Goal: Task Accomplishment & Management: Use online tool/utility

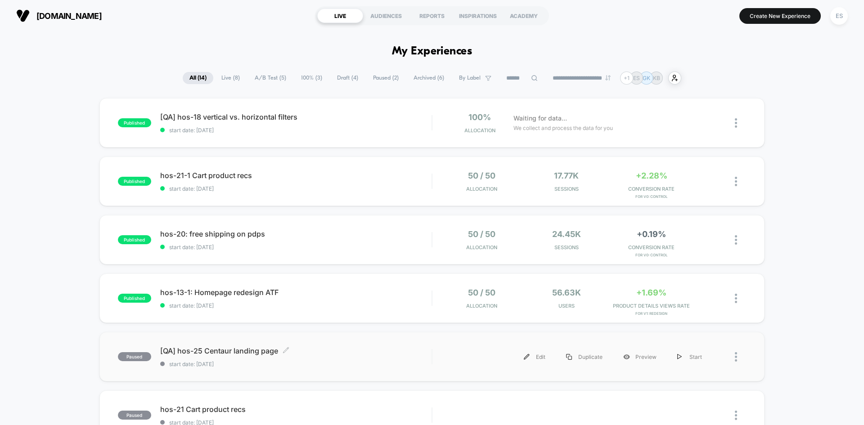
click at [263, 350] on span "[QA] hos-25 Centaur landing page Click to edit experience details" at bounding box center [295, 350] width 271 height 9
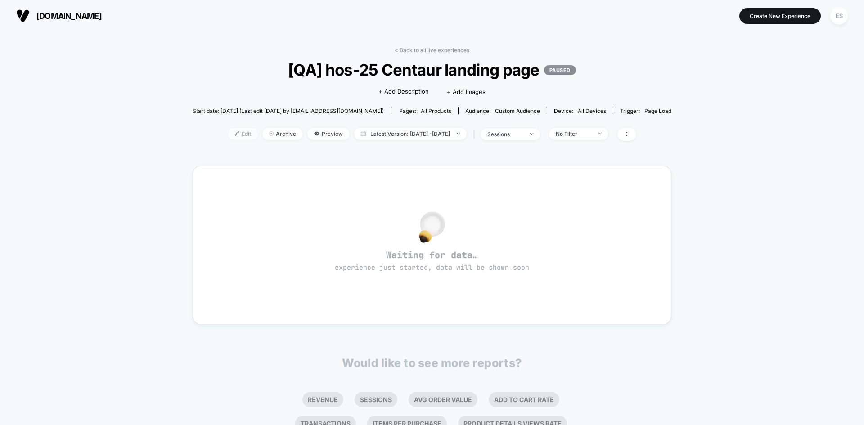
click at [228, 136] on span "Edit" at bounding box center [243, 134] width 30 height 12
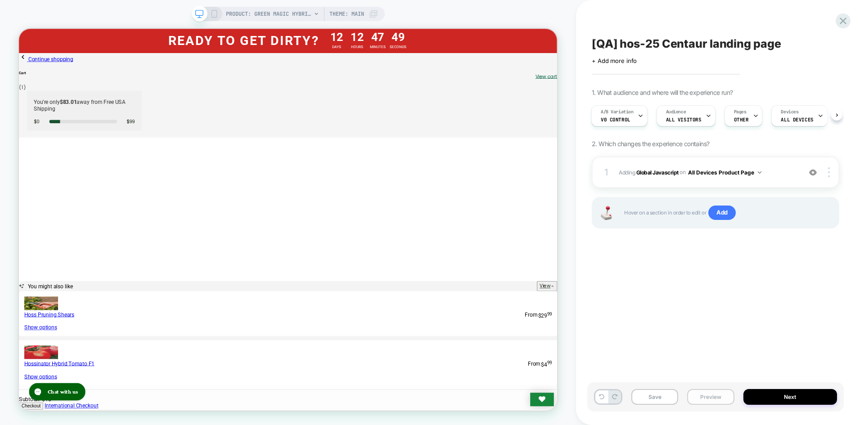
click at [713, 401] on button "Preview" at bounding box center [710, 397] width 47 height 16
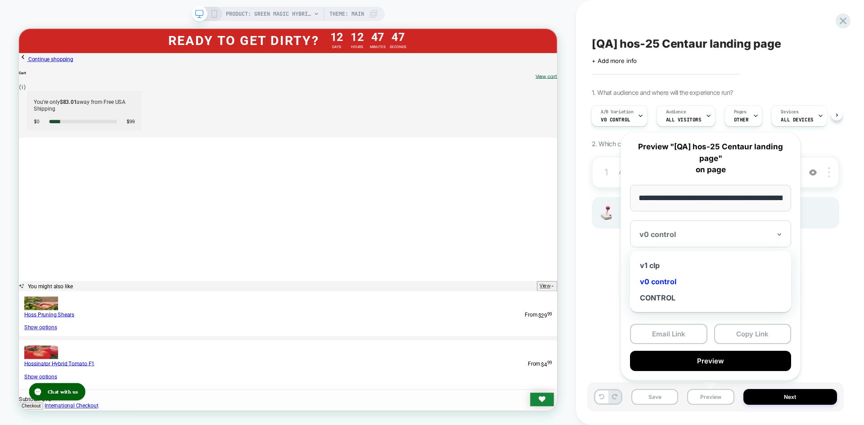
click at [712, 225] on div "v0 control" at bounding box center [710, 233] width 161 height 27
click at [659, 260] on div "v1 clp" at bounding box center [710, 265] width 152 height 16
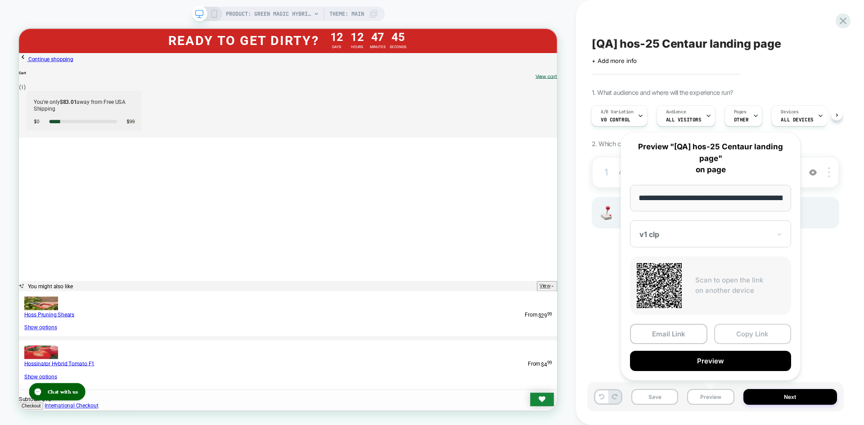
click at [744, 331] on button "Copy Link" at bounding box center [752, 334] width 77 height 20
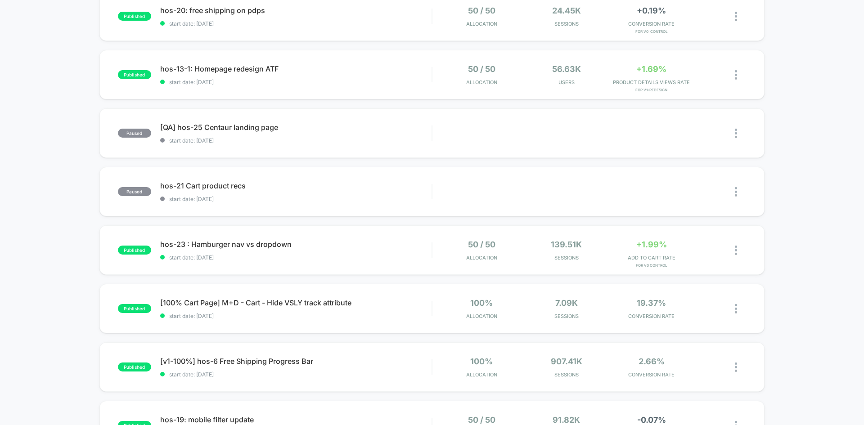
scroll to position [270, 0]
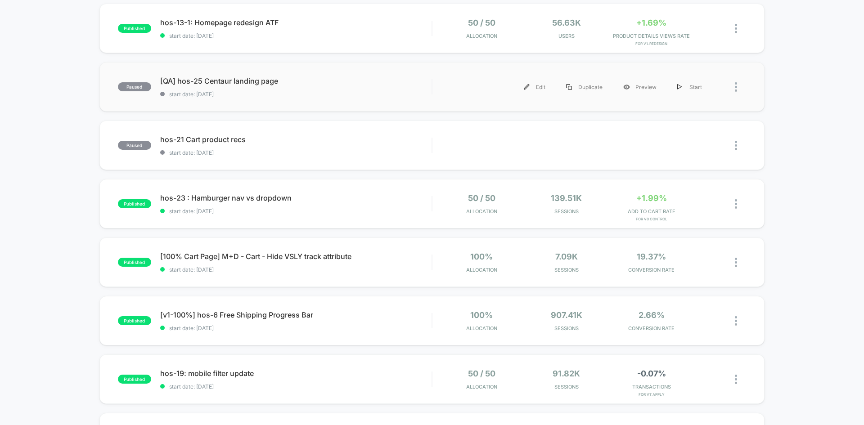
click at [227, 77] on span "[QA] hos-25 Centaur landing page" at bounding box center [295, 80] width 271 height 9
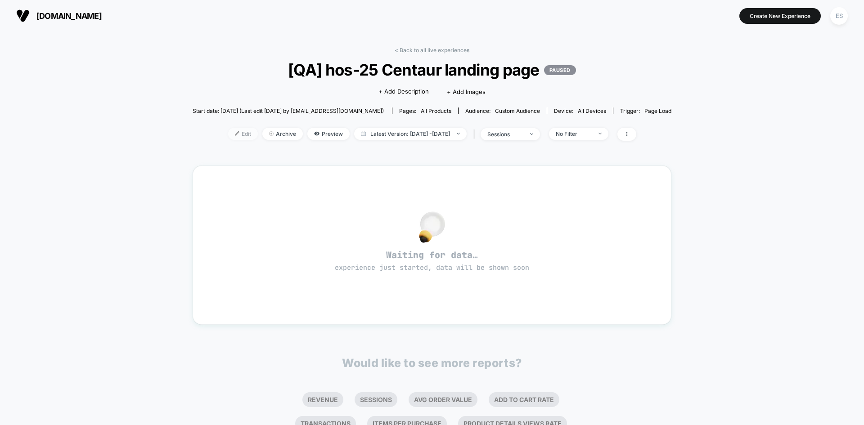
click at [234, 134] on span "Edit" at bounding box center [243, 134] width 30 height 12
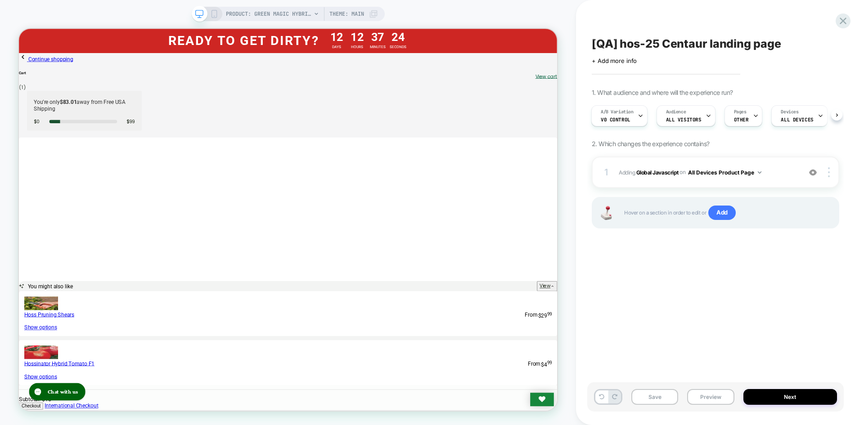
click at [706, 401] on button "Preview" at bounding box center [710, 397] width 47 height 16
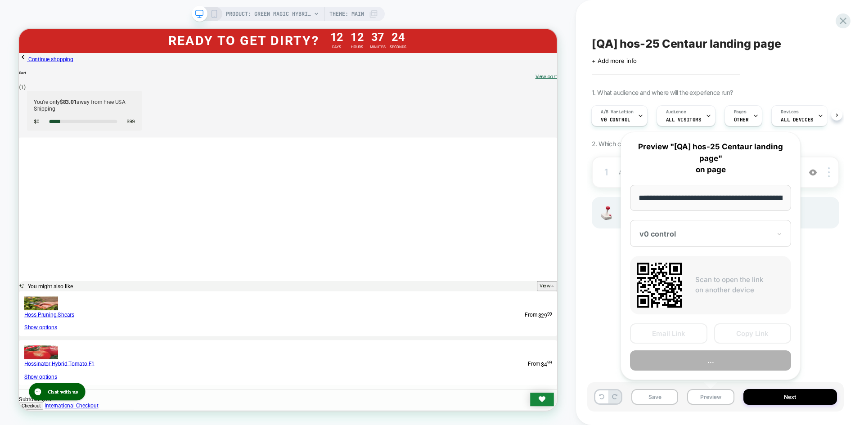
scroll to position [0, 119]
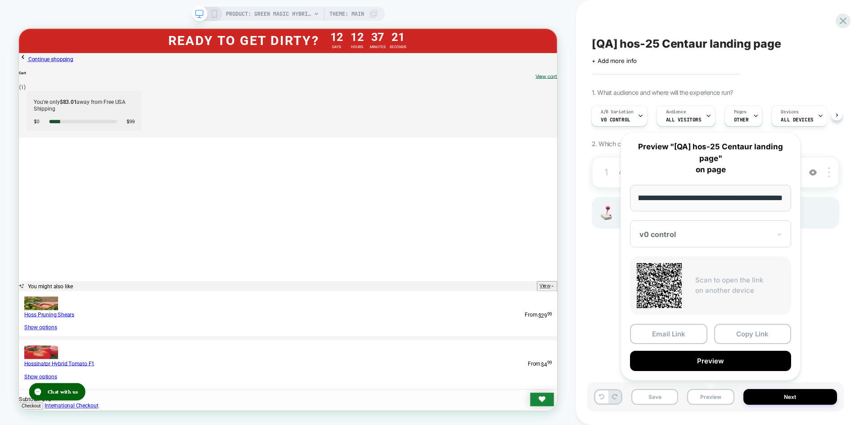
click at [722, 228] on div "v0 control" at bounding box center [710, 233] width 161 height 27
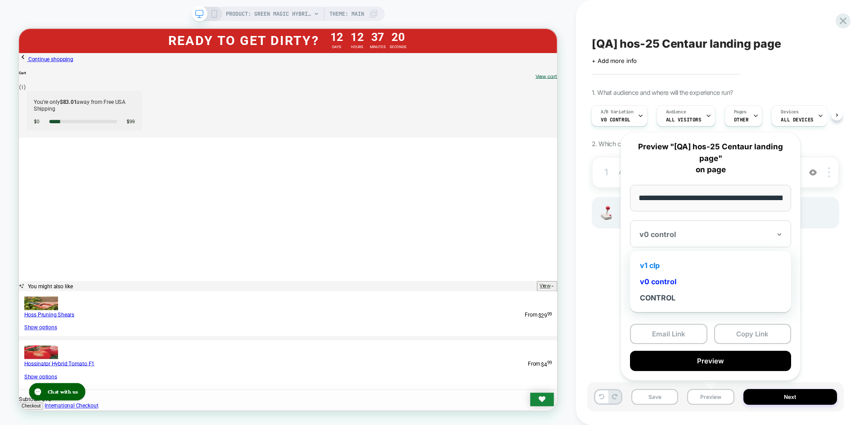
click at [671, 265] on div "v1 clp" at bounding box center [710, 265] width 152 height 16
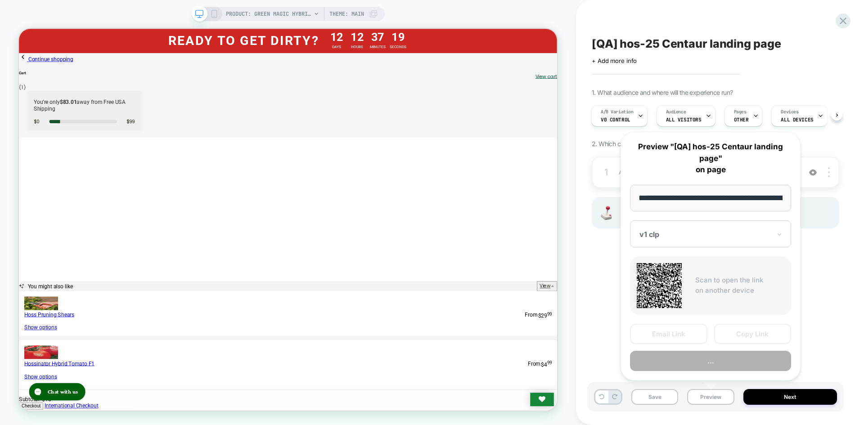
click at [752, 328] on button "Copy Link" at bounding box center [752, 334] width 77 height 20
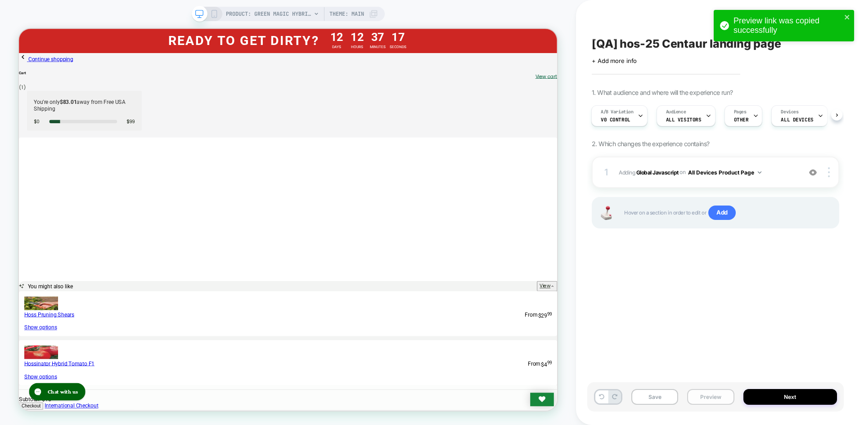
click at [714, 402] on button "Preview" at bounding box center [710, 397] width 47 height 16
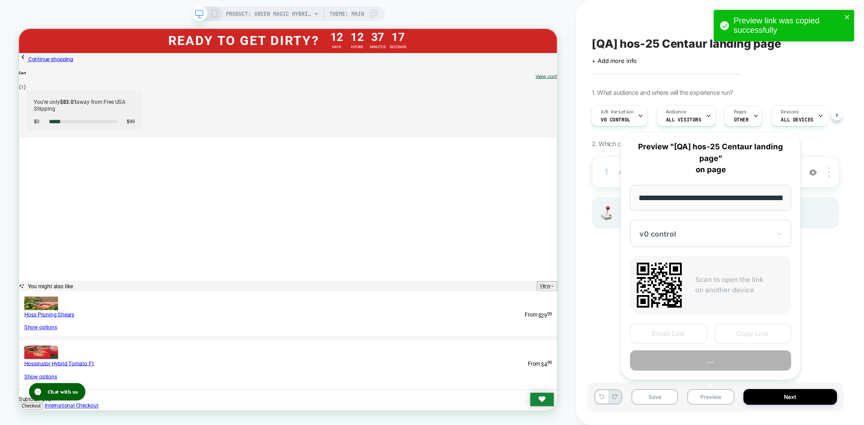
scroll to position [0, 119]
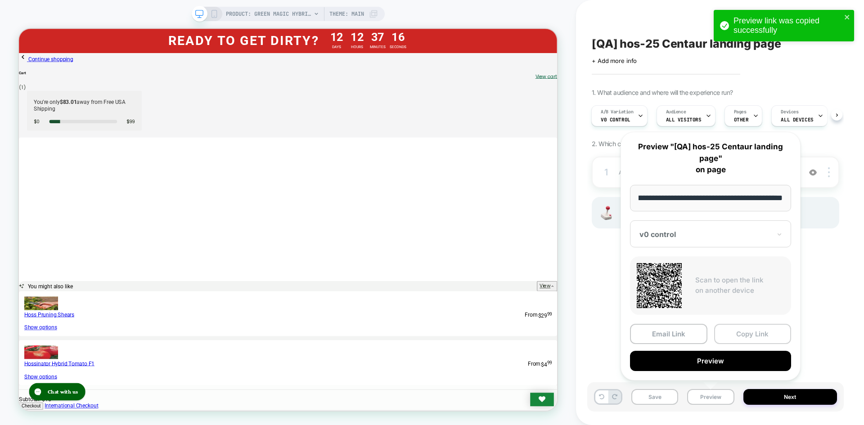
click at [748, 338] on button "Copy Link" at bounding box center [752, 334] width 77 height 20
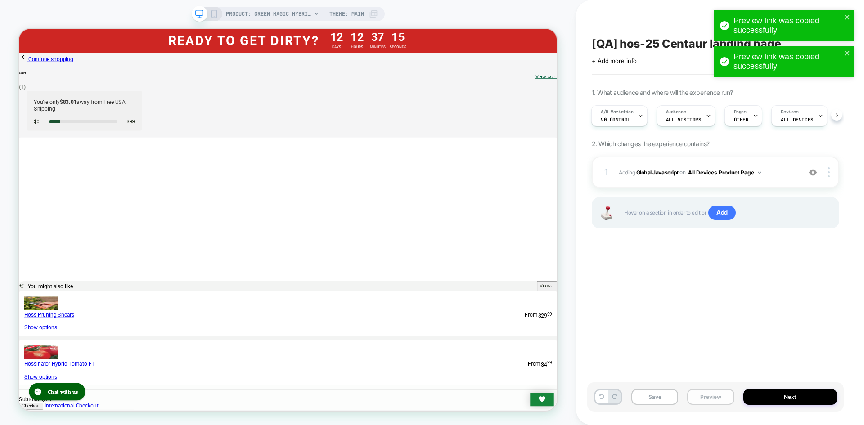
click at [688, 398] on button "Preview" at bounding box center [710, 397] width 47 height 16
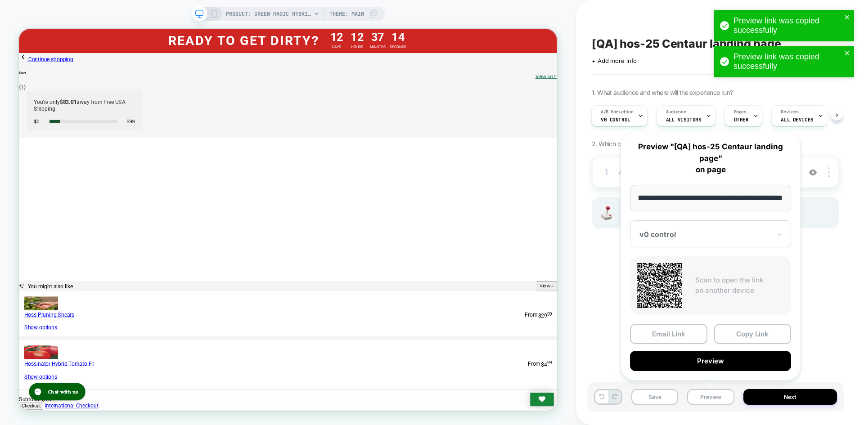
click at [677, 248] on div "**********" at bounding box center [710, 256] width 180 height 249
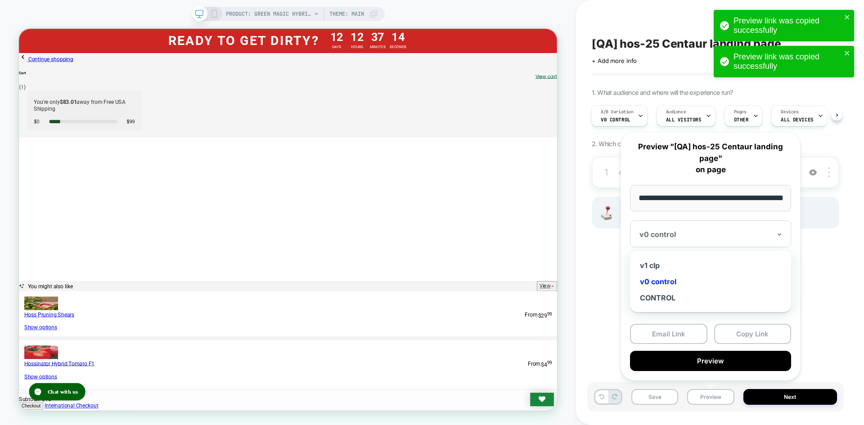
click at [679, 239] on div "v0 control" at bounding box center [704, 234] width 133 height 11
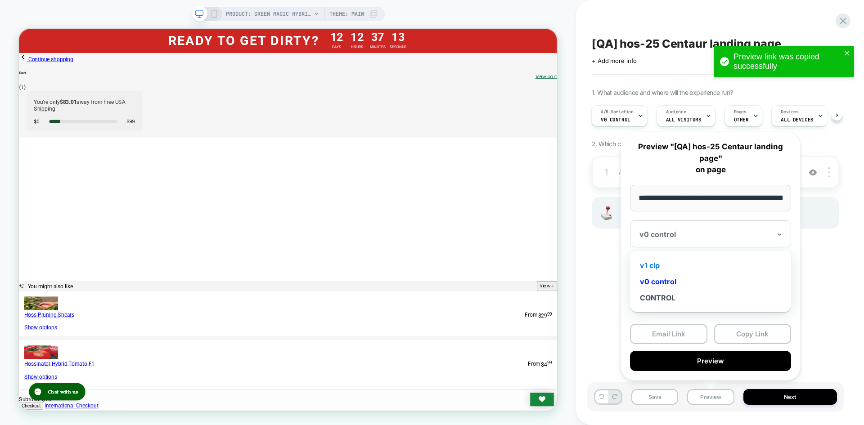
click at [669, 268] on div "v1 clp" at bounding box center [710, 265] width 152 height 16
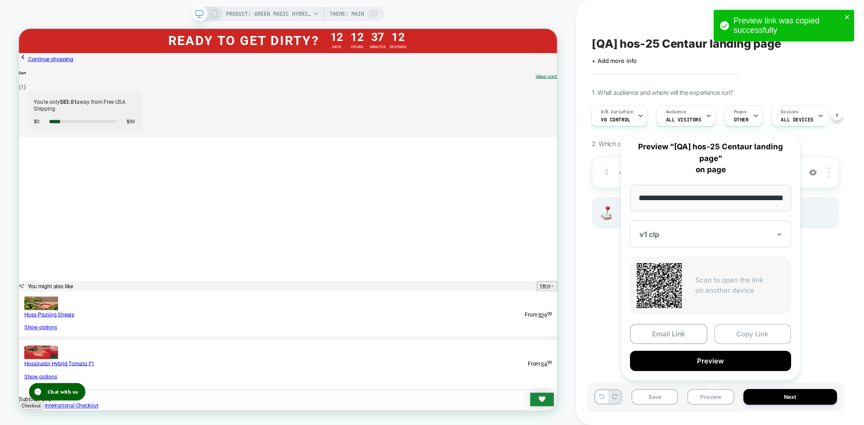
click at [741, 336] on button "Copy Link" at bounding box center [752, 334] width 77 height 20
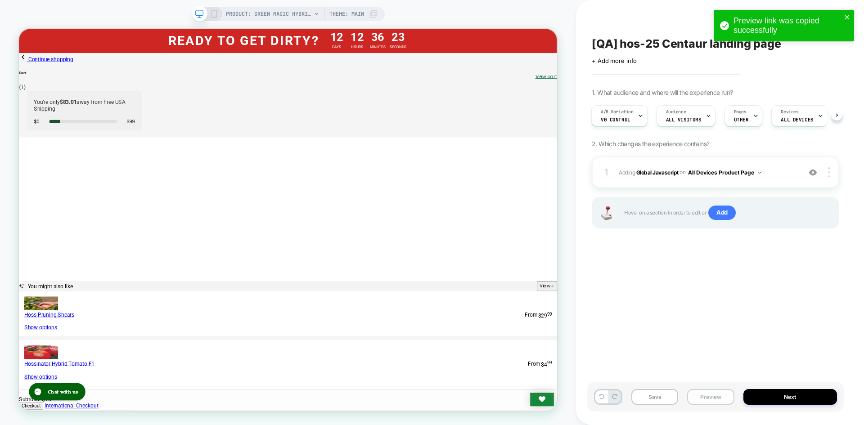
click at [700, 393] on button "Preview" at bounding box center [710, 397] width 47 height 16
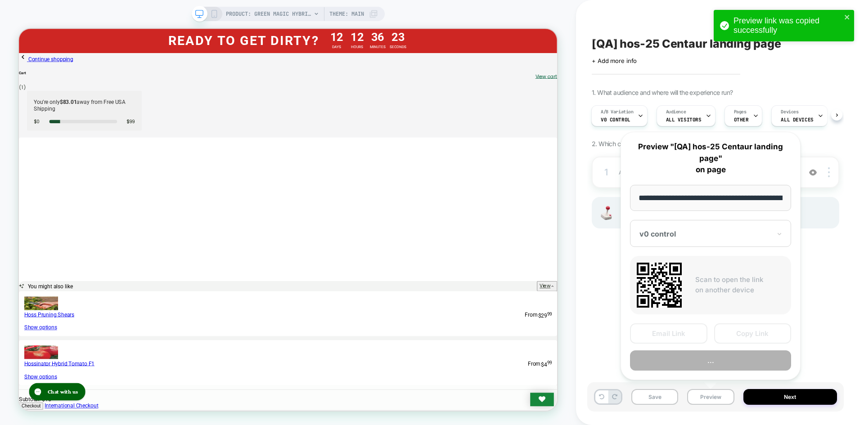
scroll to position [0, 119]
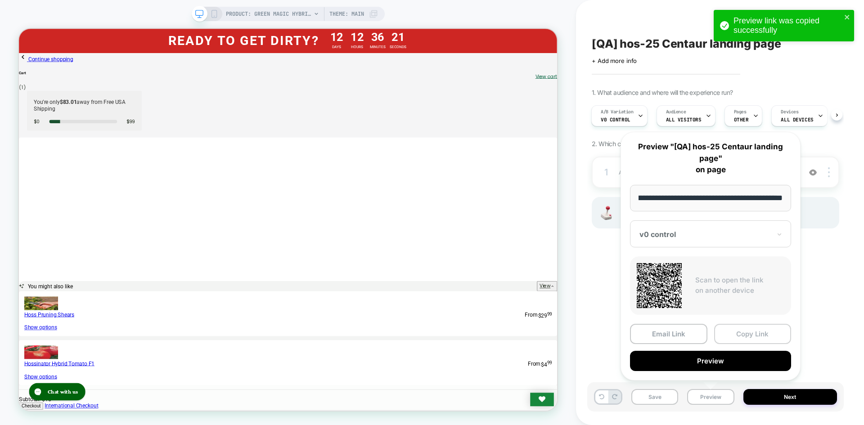
click at [733, 329] on button "Copy Link" at bounding box center [752, 334] width 77 height 20
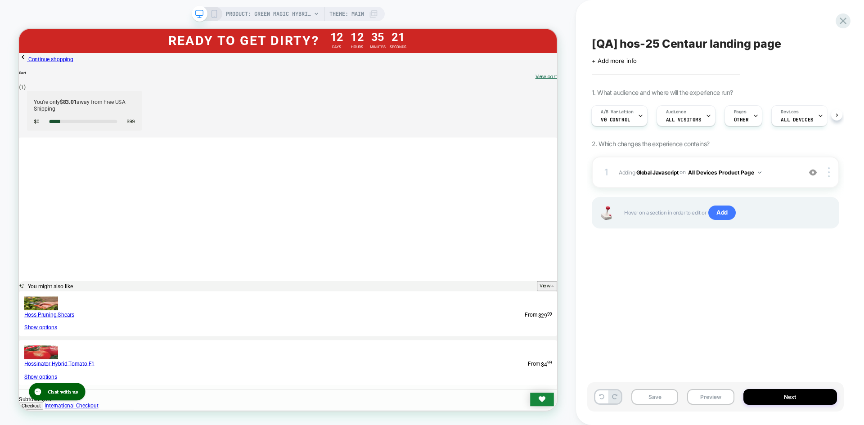
click at [807, 416] on div "Save Preview Next" at bounding box center [719, 401] width 256 height 38
click at [804, 396] on button "Next" at bounding box center [790, 397] width 94 height 16
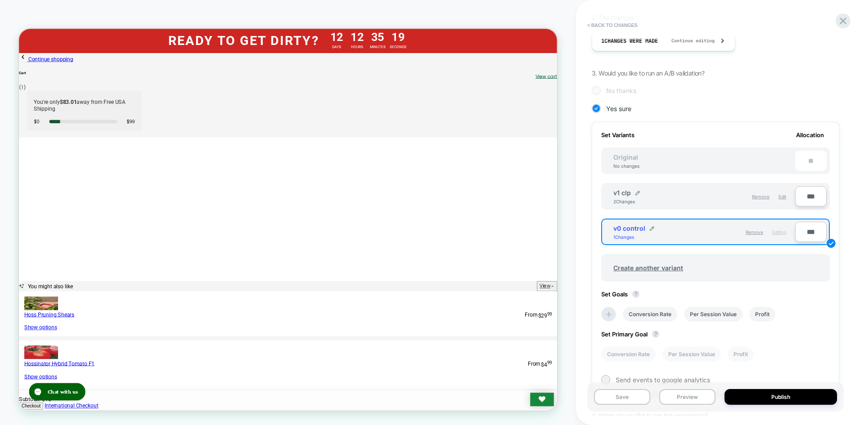
scroll to position [180, 0]
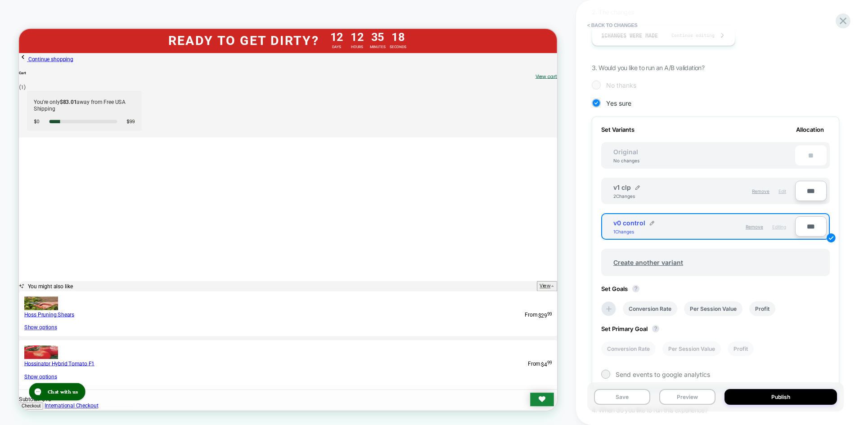
click at [783, 196] on div "Edit" at bounding box center [782, 191] width 8 height 15
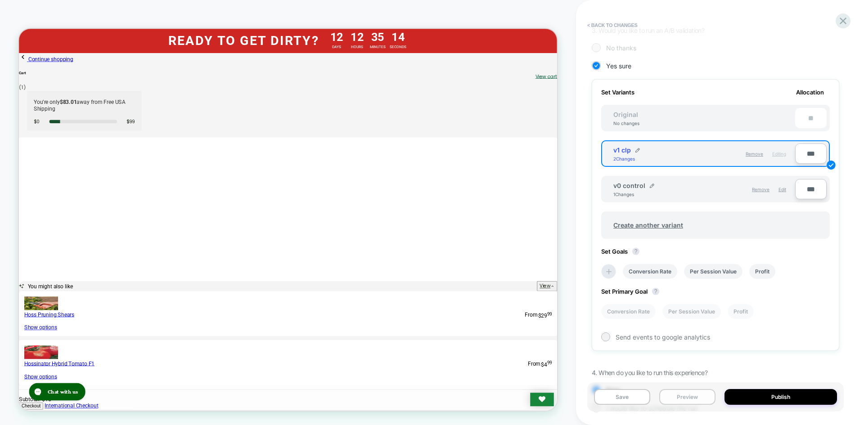
scroll to position [263, 0]
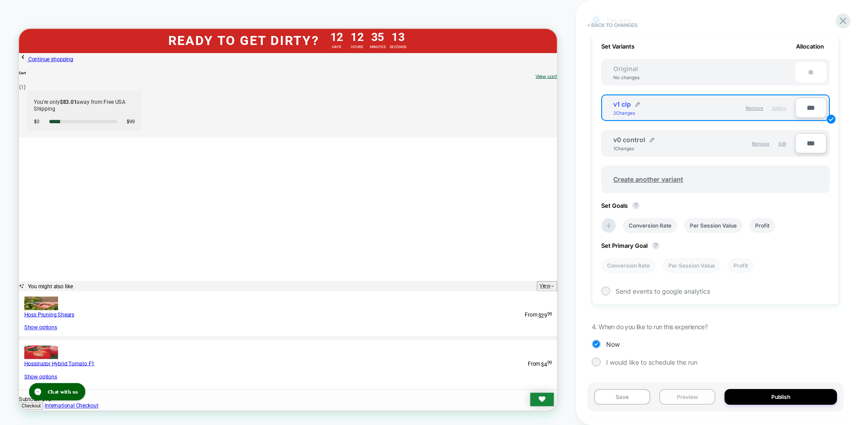
click at [675, 396] on button "Preview" at bounding box center [687, 397] width 56 height 16
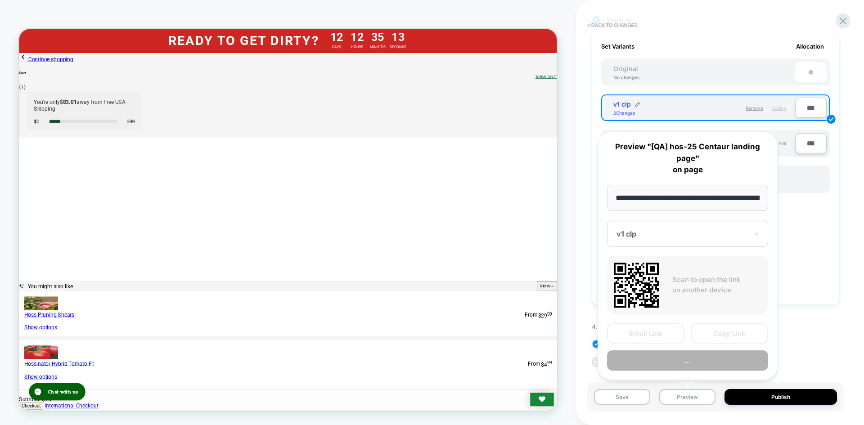
scroll to position [0, 119]
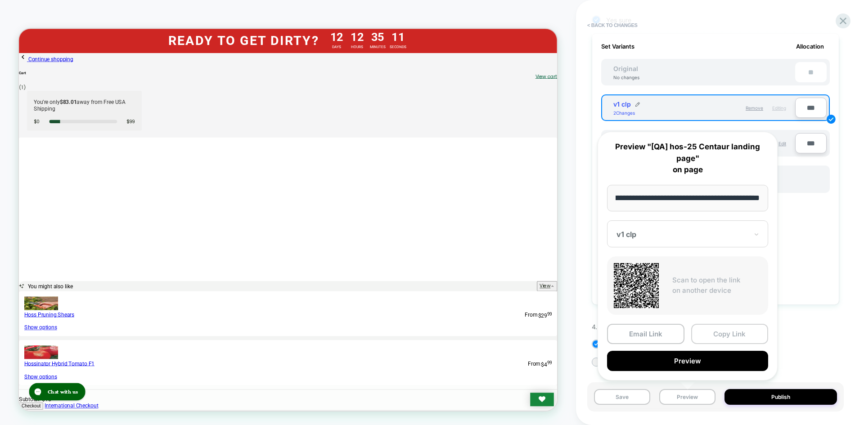
drag, startPoint x: 716, startPoint y: 323, endPoint x: 719, endPoint y: 333, distance: 10.8
click at [717, 326] on div "**********" at bounding box center [687, 256] width 180 height 249
click at [719, 333] on button "Copy Link" at bounding box center [729, 334] width 77 height 20
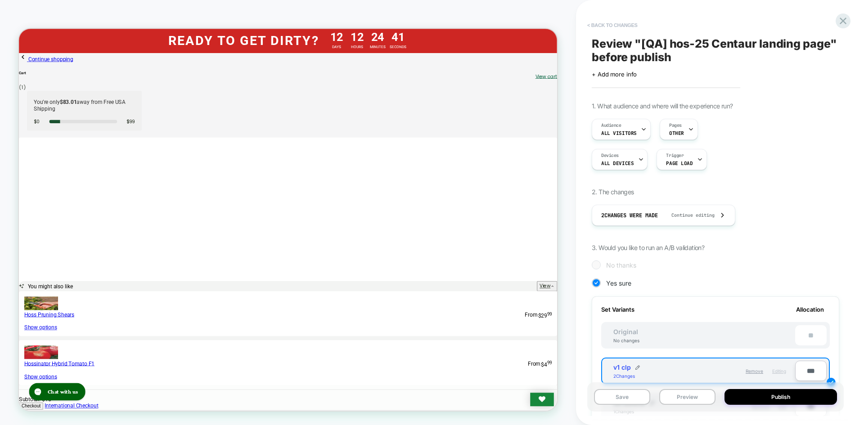
click at [605, 22] on button "< Back to changes" at bounding box center [611, 25] width 59 height 14
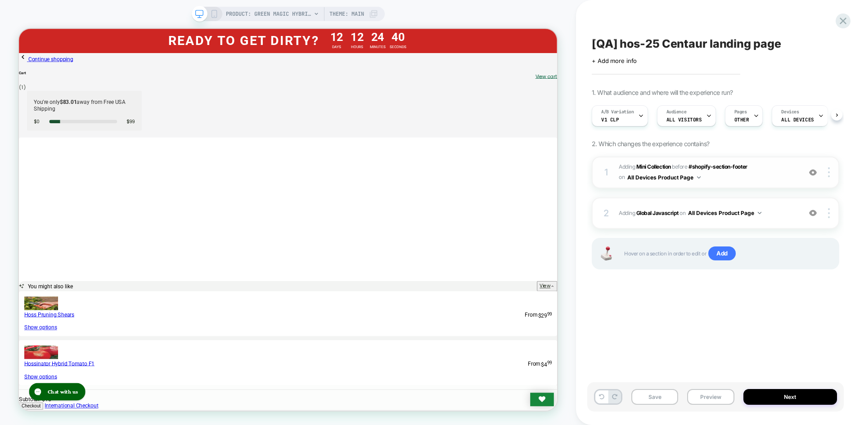
scroll to position [0, 0]
click at [663, 216] on span "Adding Global Javascript on All Devices Product Page" at bounding box center [707, 212] width 178 height 11
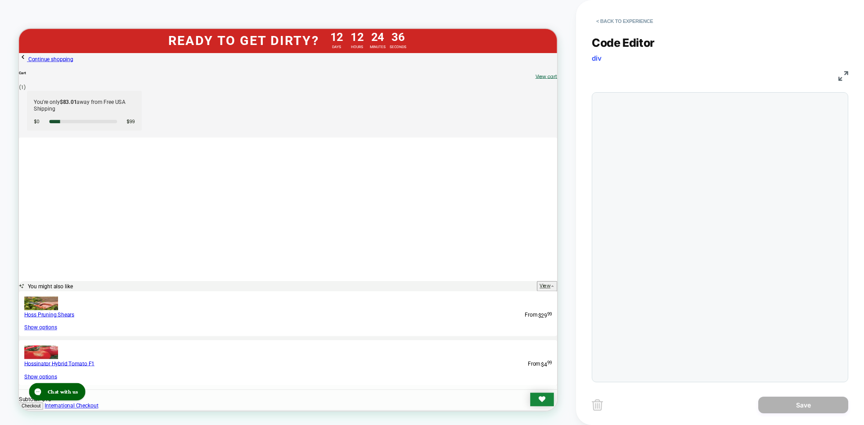
click at [664, 214] on div at bounding box center [719, 237] width 256 height 290
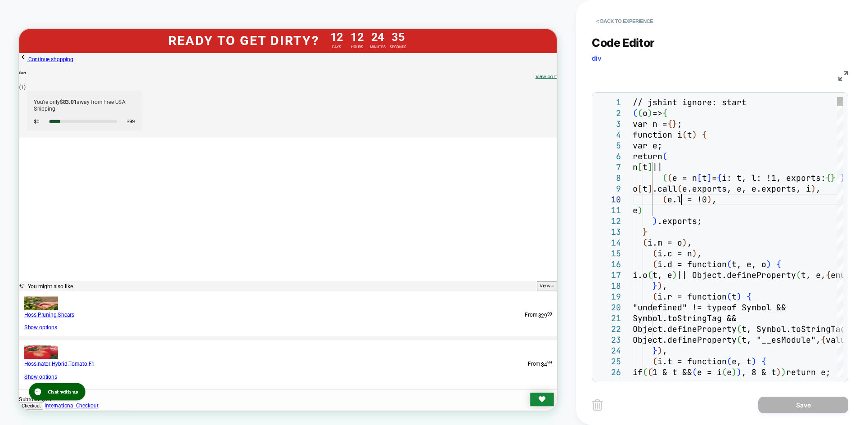
scroll to position [0, 0]
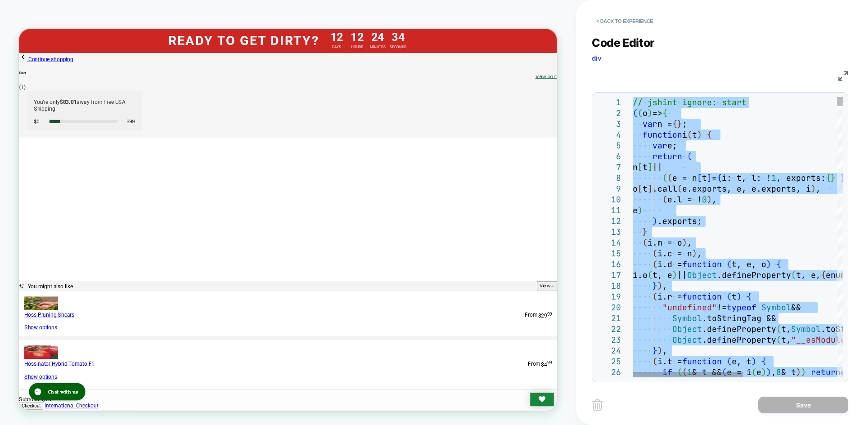
type textarea "**********"
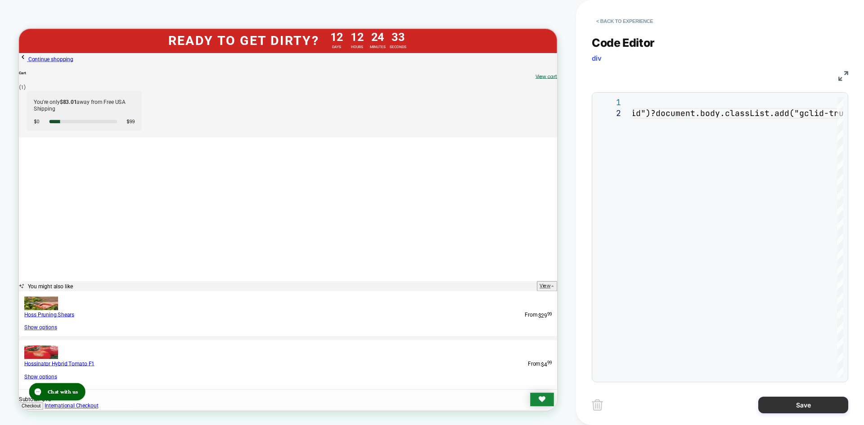
click at [801, 407] on button "Save" at bounding box center [803, 405] width 90 height 17
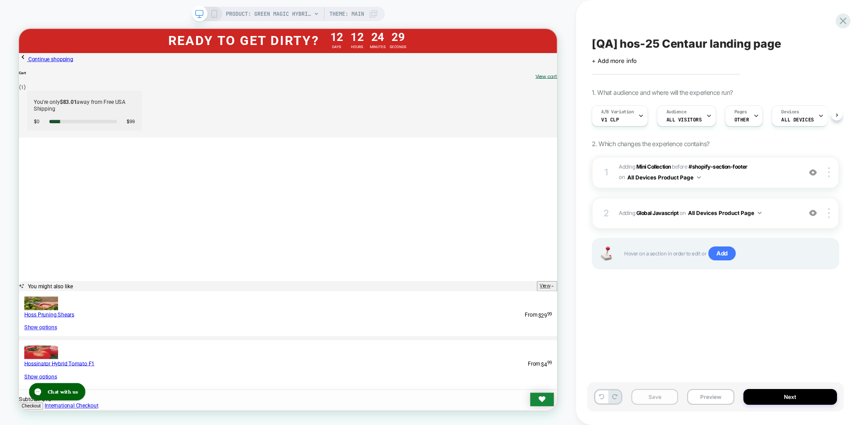
scroll to position [0, 0]
click at [663, 399] on button "Save" at bounding box center [654, 397] width 47 height 16
click at [700, 398] on button "Preview" at bounding box center [710, 397] width 47 height 16
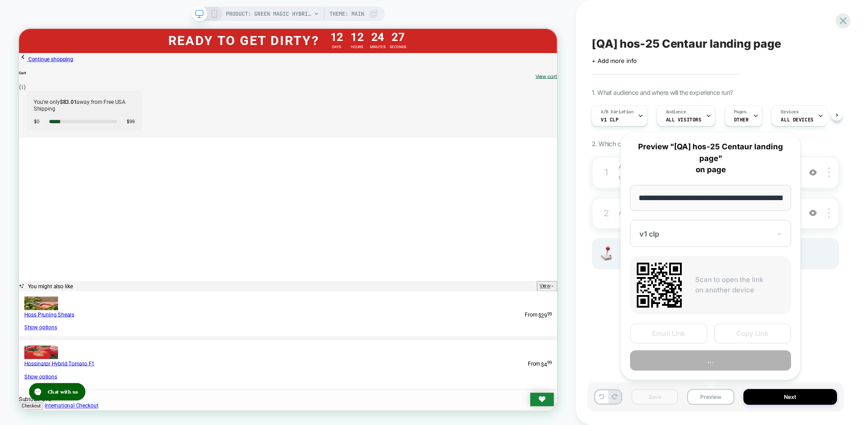
scroll to position [0, 119]
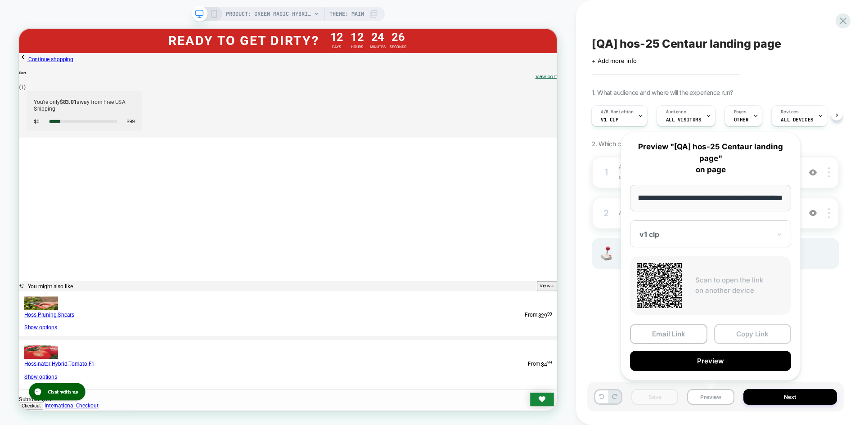
click at [733, 327] on button "Copy Link" at bounding box center [752, 334] width 77 height 20
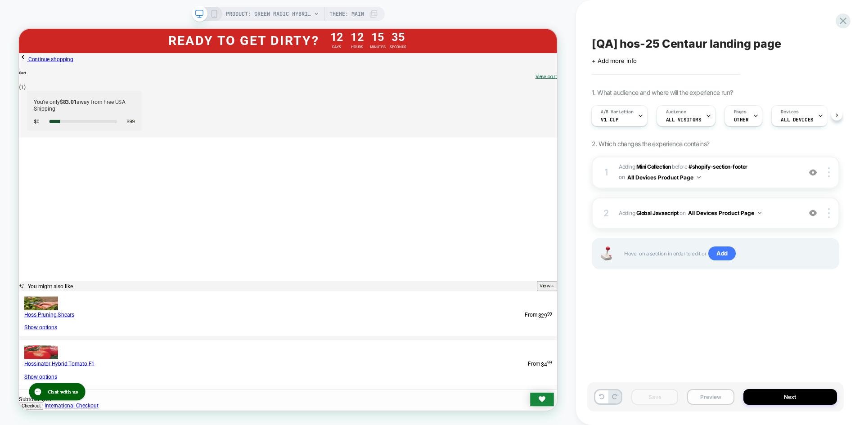
click at [711, 396] on button "Preview" at bounding box center [710, 397] width 47 height 16
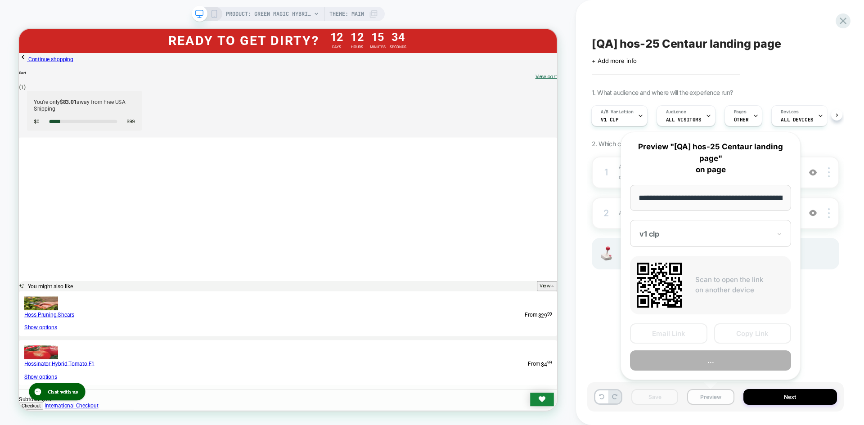
scroll to position [0, 119]
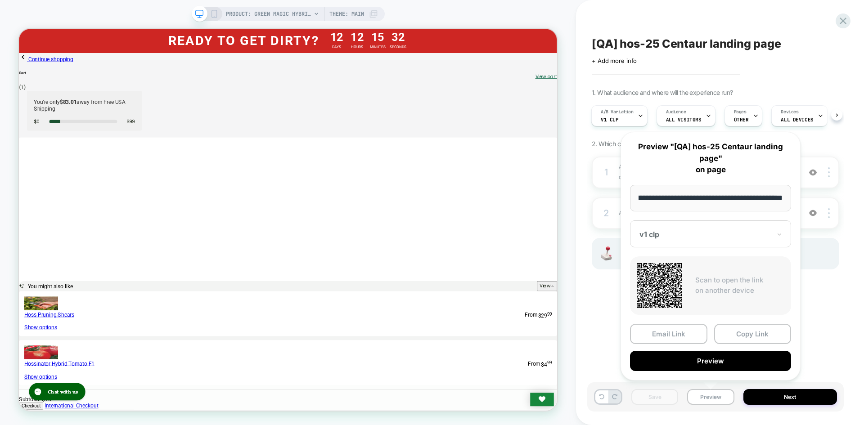
click at [711, 237] on div at bounding box center [704, 234] width 131 height 9
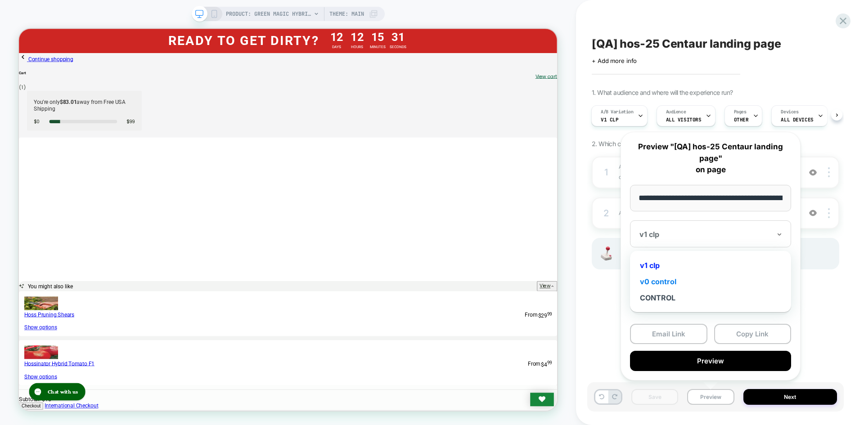
click at [688, 282] on div "v0 control" at bounding box center [710, 281] width 152 height 16
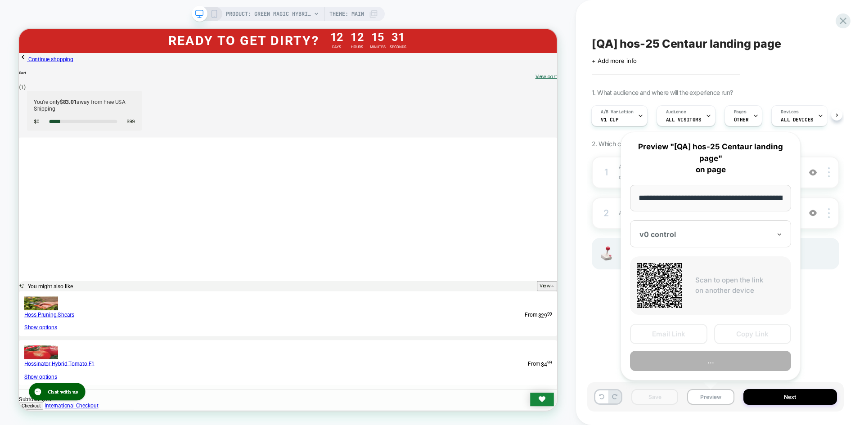
click at [739, 327] on button "Copy Link" at bounding box center [752, 334] width 77 height 20
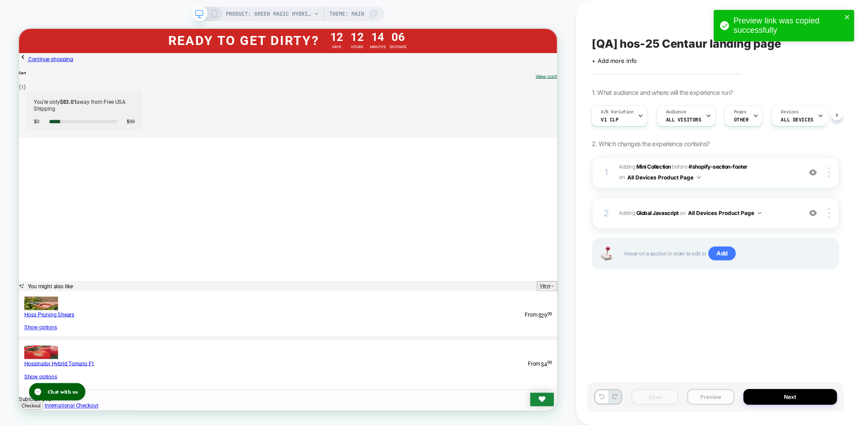
click at [725, 395] on button "Preview" at bounding box center [710, 397] width 47 height 16
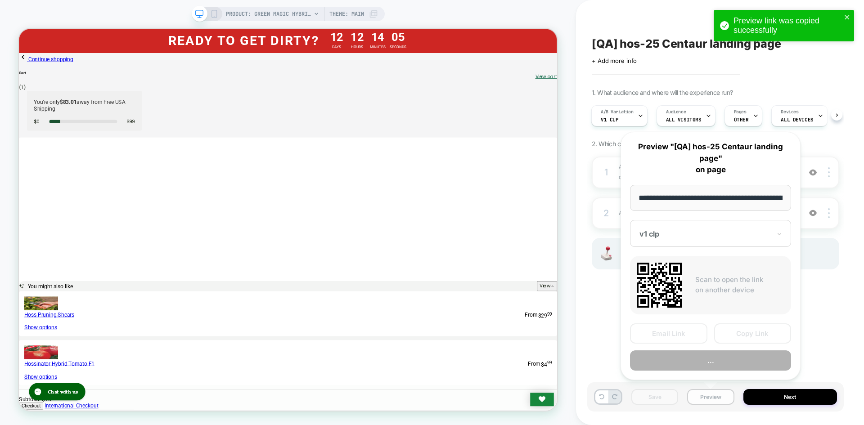
scroll to position [0, 119]
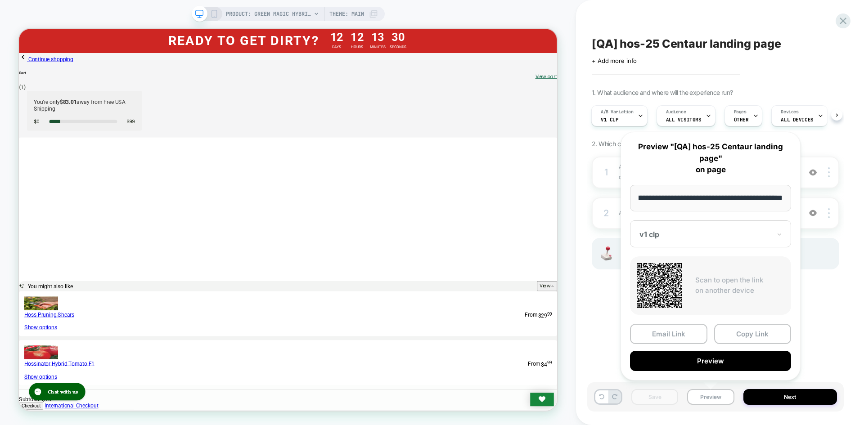
click at [724, 246] on div "v1 clp" at bounding box center [710, 233] width 161 height 27
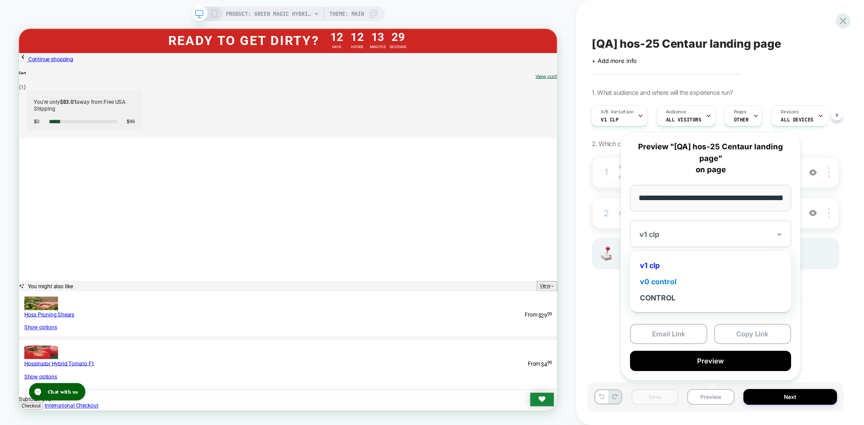
click at [677, 284] on div "v0 control" at bounding box center [710, 281] width 152 height 16
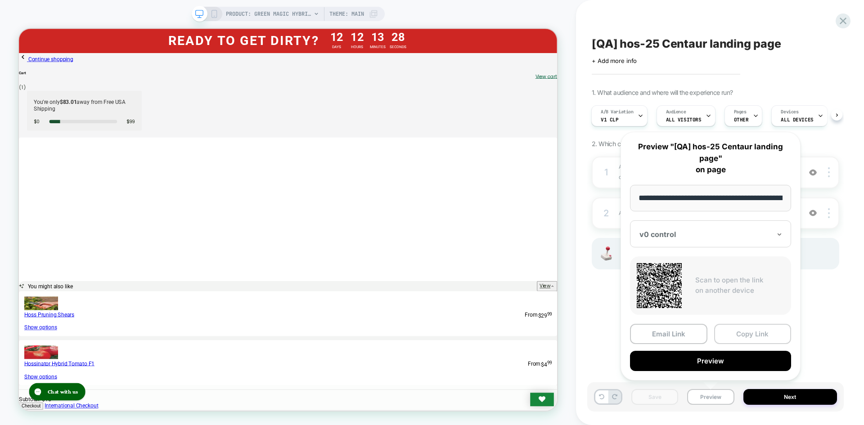
click at [751, 333] on button "Copy Link" at bounding box center [752, 334] width 77 height 20
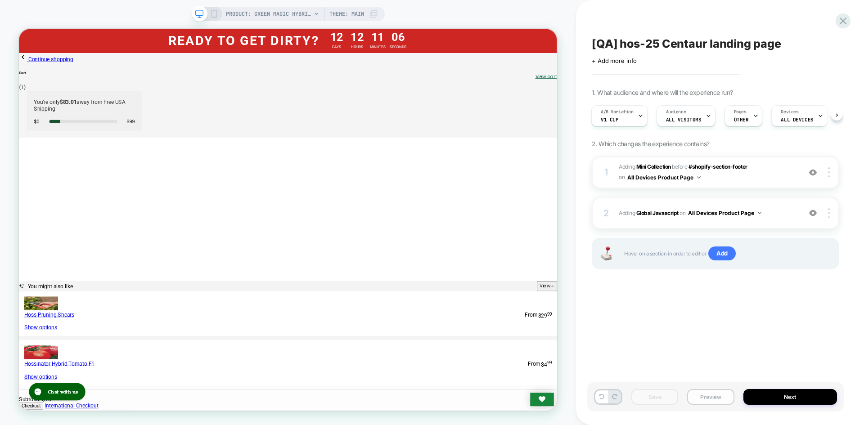
click at [719, 393] on button "Preview" at bounding box center [710, 397] width 47 height 16
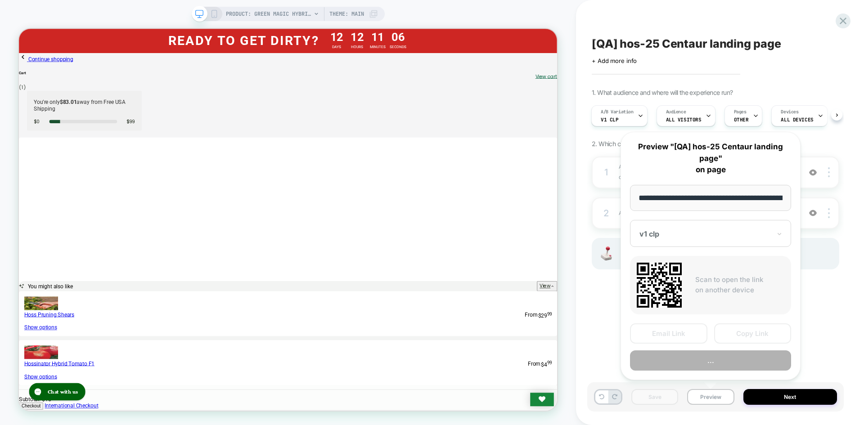
scroll to position [0, 119]
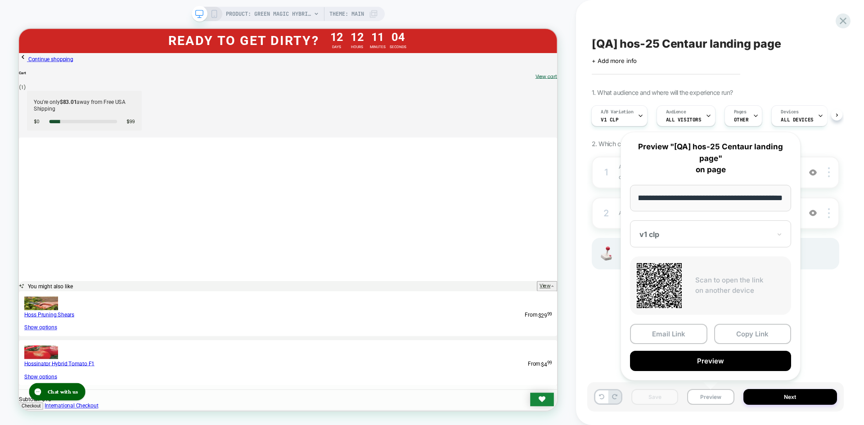
click at [721, 236] on div at bounding box center [704, 234] width 131 height 9
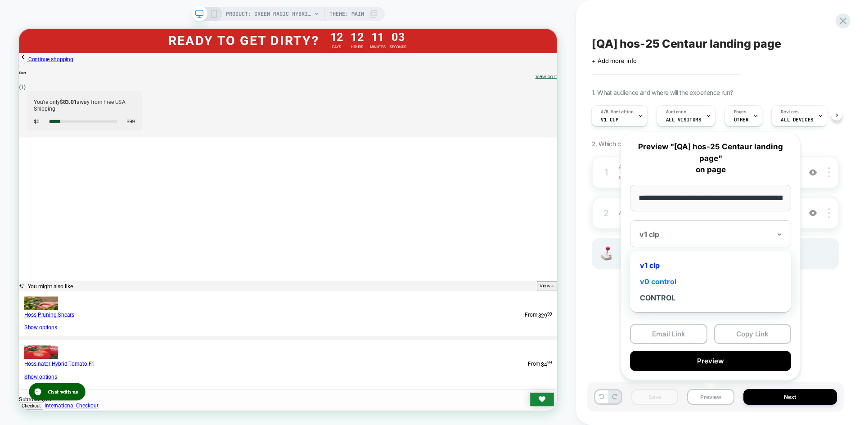
click at [694, 284] on div "v0 control" at bounding box center [710, 281] width 152 height 16
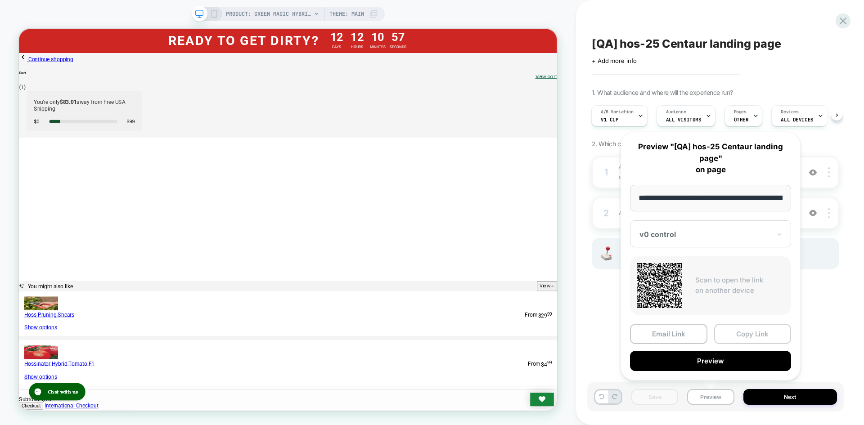
click at [760, 340] on button "Copy Link" at bounding box center [752, 334] width 77 height 20
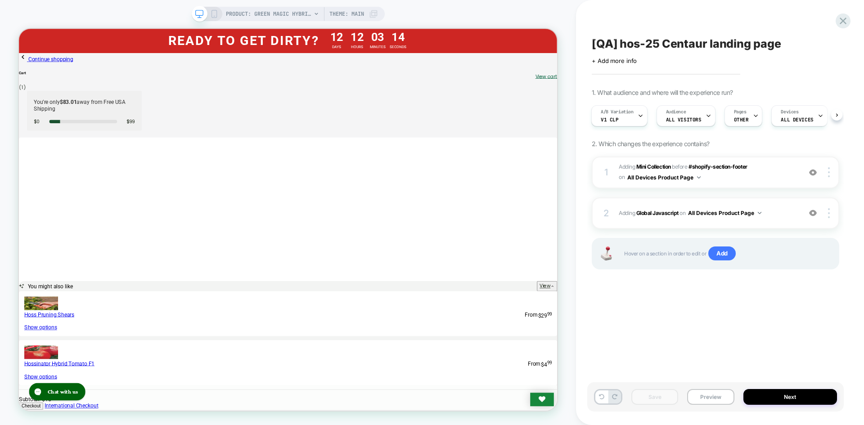
click at [777, 389] on div "Save Preview Next" at bounding box center [715, 396] width 256 height 29
click at [778, 396] on button "Next" at bounding box center [790, 397] width 94 height 16
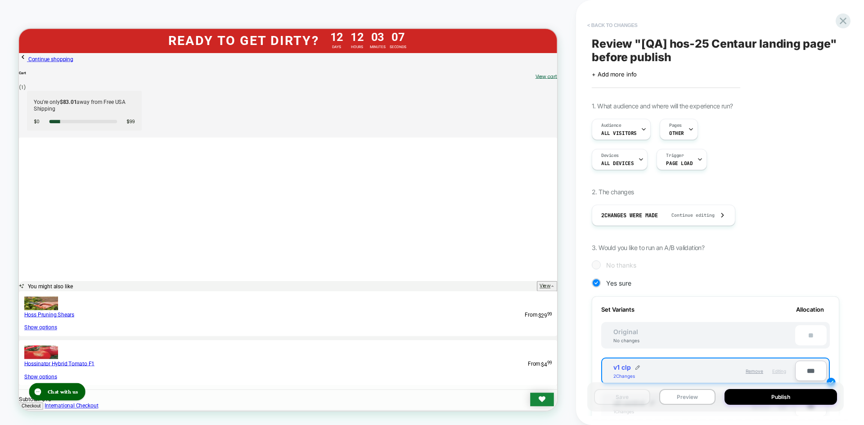
click at [620, 24] on button "< Back to changes" at bounding box center [611, 25] width 59 height 14
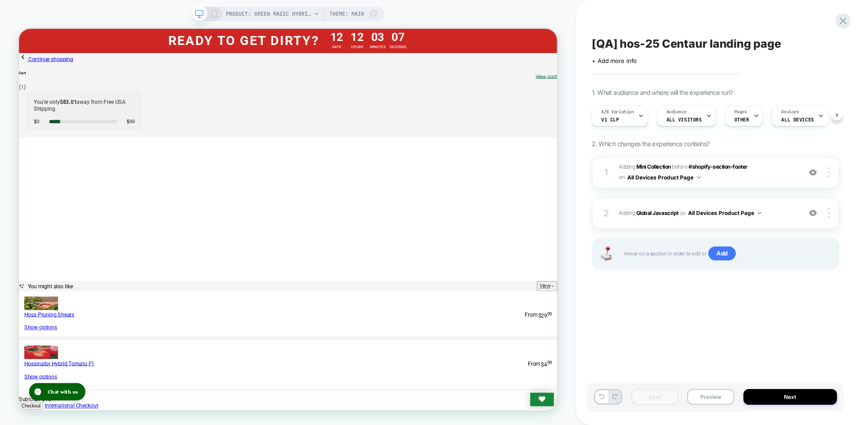
click at [722, 406] on div "Save Preview Next" at bounding box center [715, 396] width 256 height 29
click at [722, 403] on button "Preview" at bounding box center [710, 397] width 47 height 16
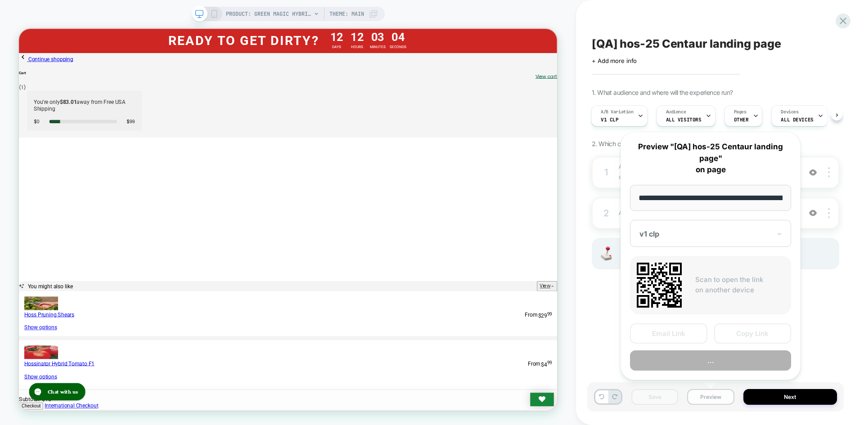
scroll to position [0, 119]
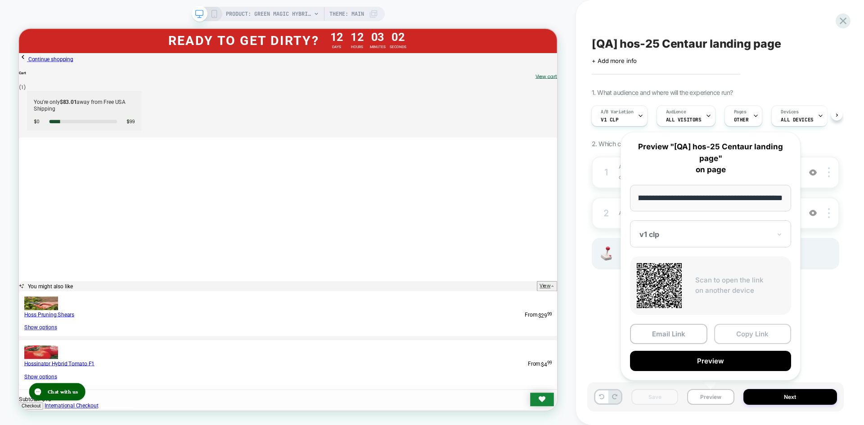
click at [753, 341] on button "Copy Link" at bounding box center [752, 334] width 77 height 20
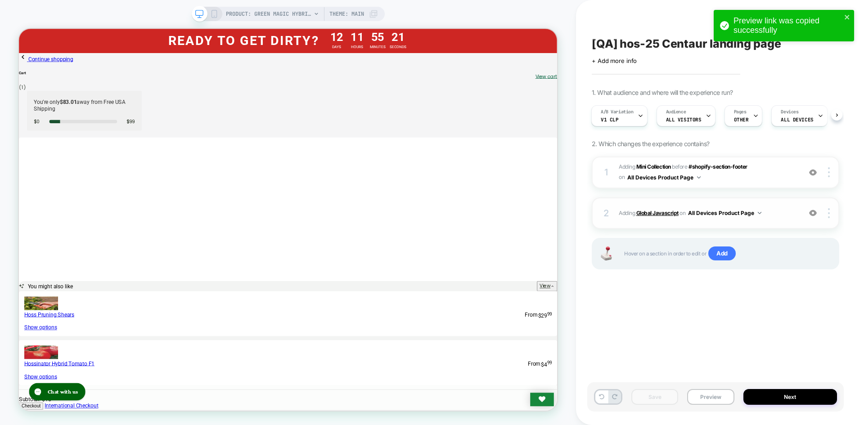
click at [663, 213] on b "Global Javascript" at bounding box center [657, 213] width 42 height 7
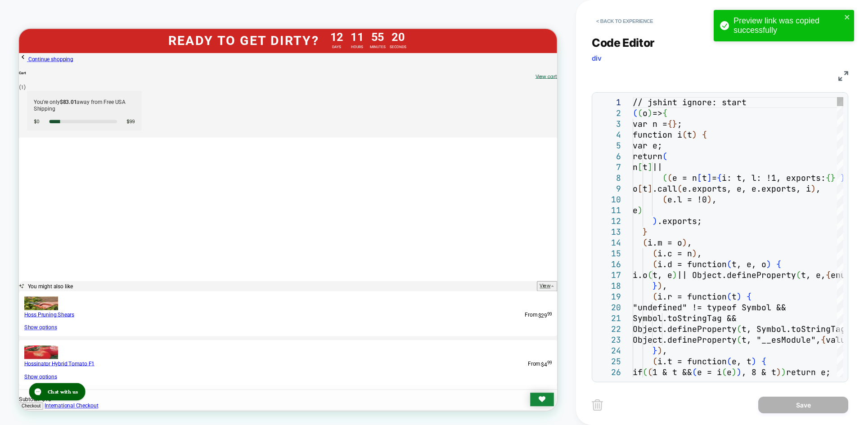
type textarea "**********"
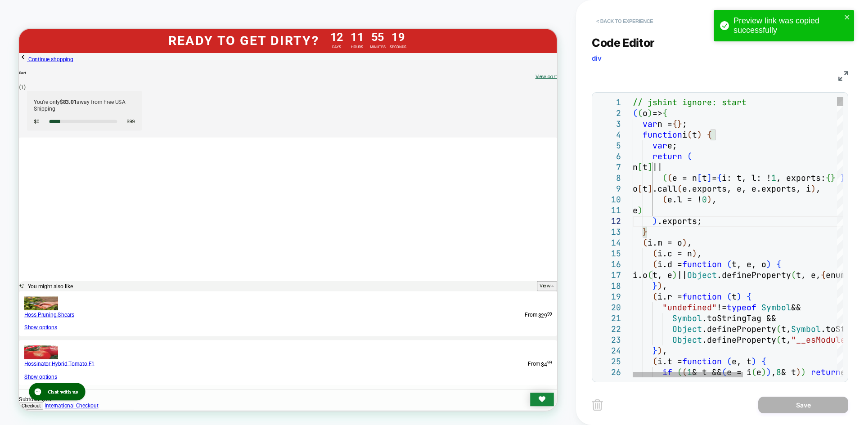
click at [612, 22] on button "< Back to experience" at bounding box center [624, 21] width 66 height 14
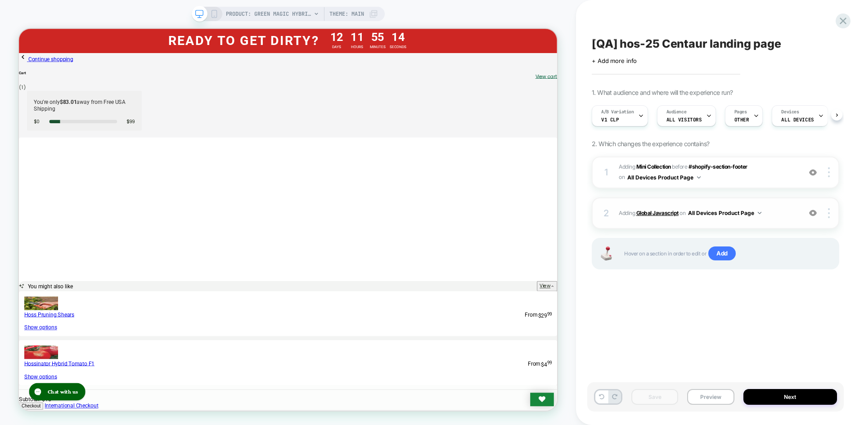
scroll to position [0, 0]
click at [654, 212] on b "Global Javascript" at bounding box center [657, 213] width 42 height 7
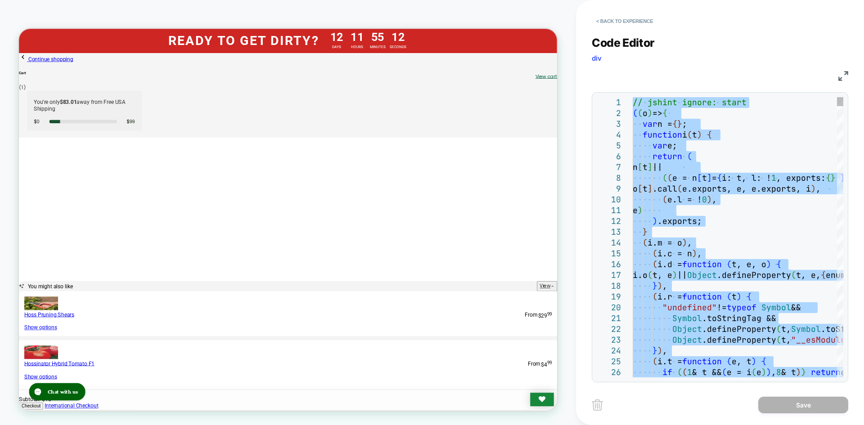
type textarea "**********"
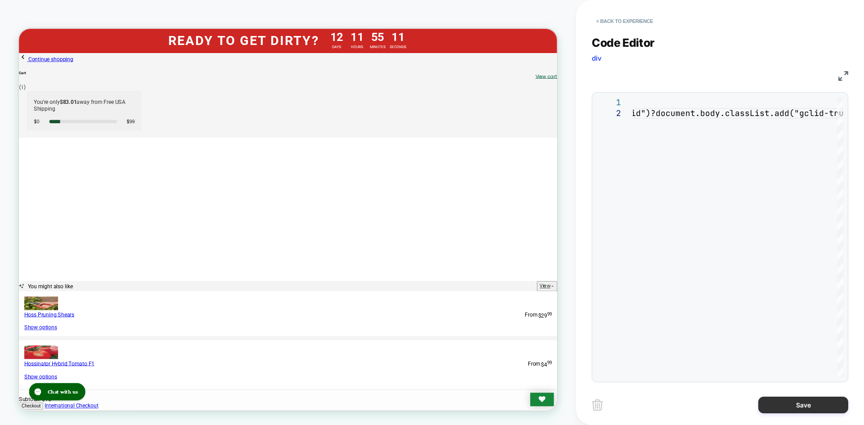
drag, startPoint x: 770, startPoint y: 394, endPoint x: 773, endPoint y: 398, distance: 4.8
click at [770, 394] on div "Save" at bounding box center [719, 405] width 256 height 22
click at [774, 400] on button "Save" at bounding box center [803, 405] width 90 height 17
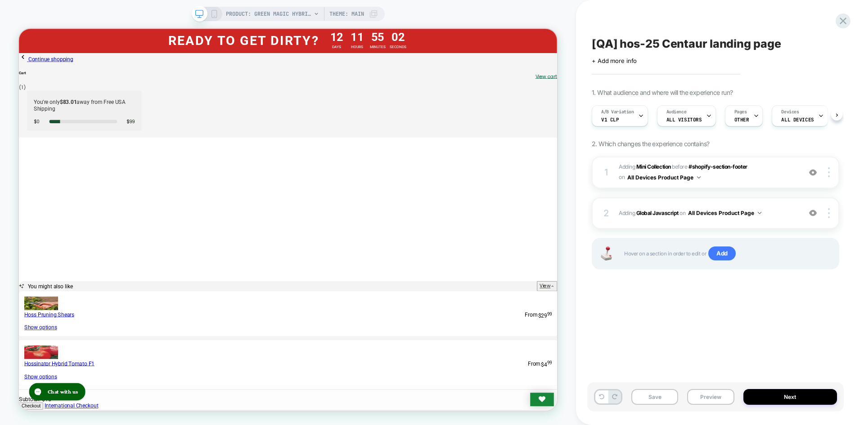
scroll to position [0, 0]
click at [659, 401] on button "Save" at bounding box center [654, 397] width 47 height 16
click at [704, 397] on button "Preview" at bounding box center [710, 397] width 47 height 16
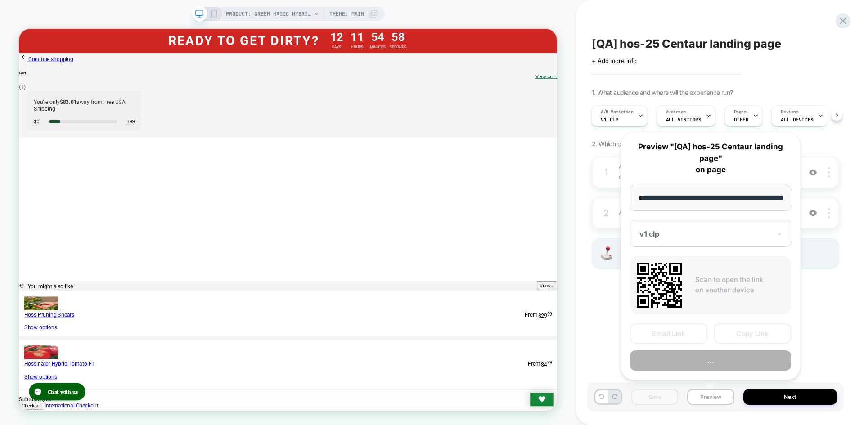
scroll to position [0, 119]
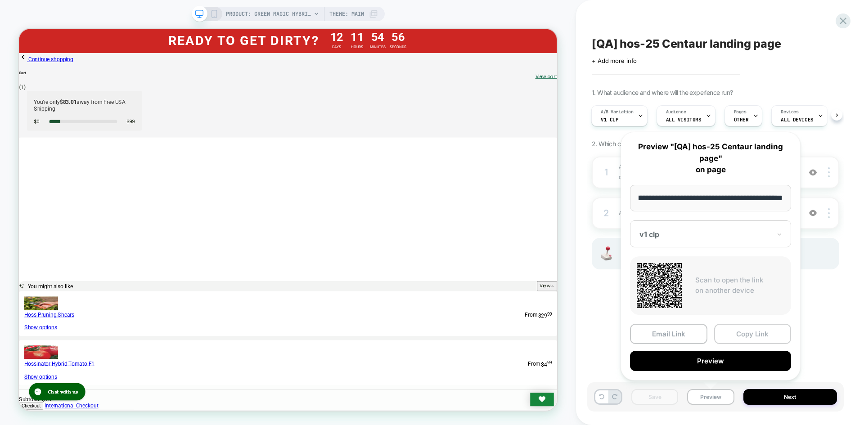
click at [742, 331] on button "Copy Link" at bounding box center [752, 334] width 77 height 20
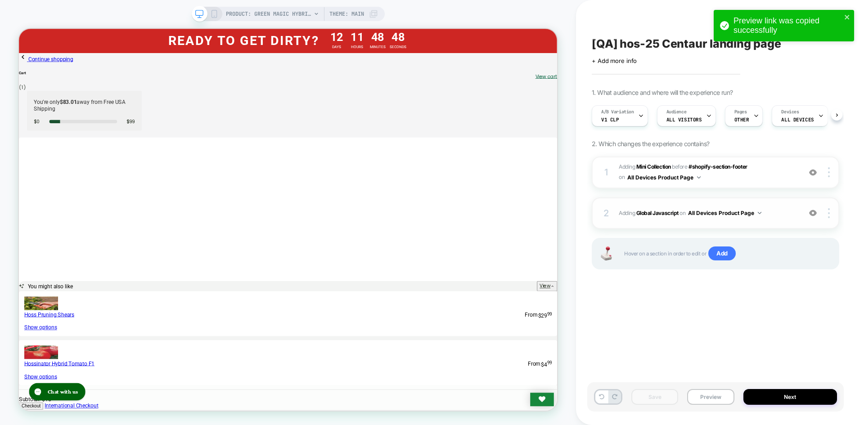
scroll to position [0, 0]
click at [656, 215] on b "Global Javascript" at bounding box center [657, 213] width 42 height 7
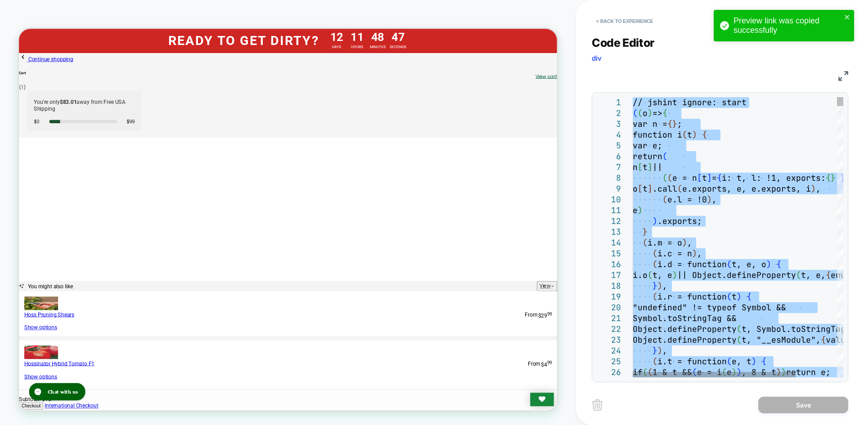
scroll to position [0, 0]
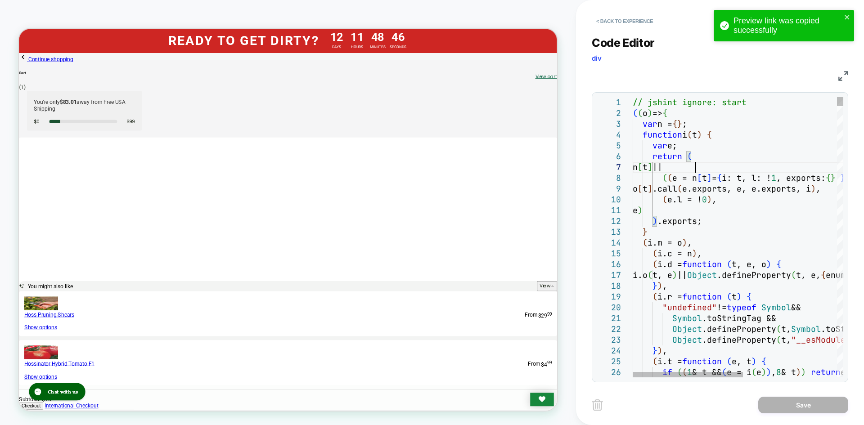
type textarea "**********"
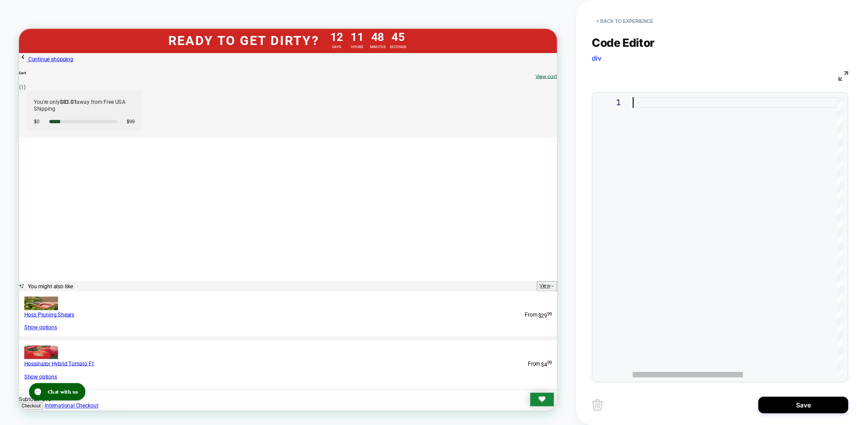
click at [735, 161] on div at bounding box center [827, 237] width 390 height 280
type textarea "**********"
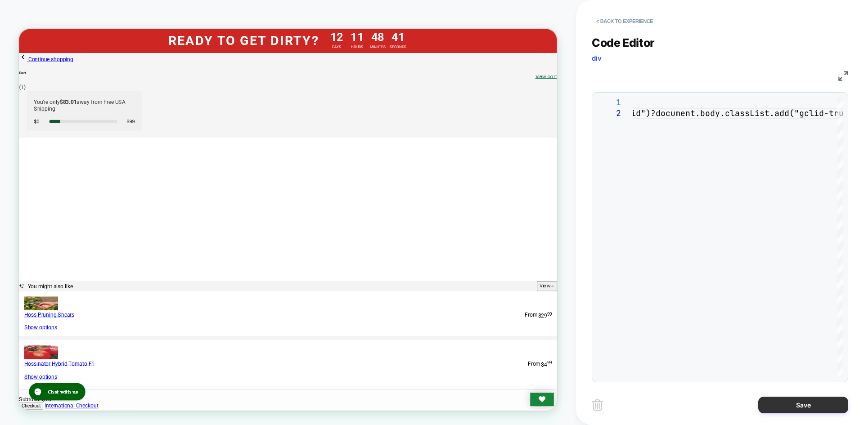
click at [814, 402] on button "Save" at bounding box center [803, 405] width 90 height 17
click at [795, 408] on button "Save" at bounding box center [803, 405] width 90 height 17
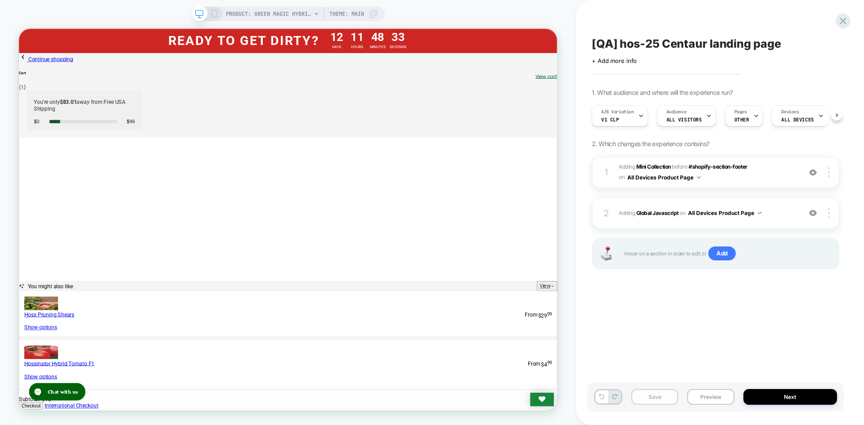
click at [663, 395] on button "Save" at bounding box center [654, 397] width 47 height 16
click at [715, 393] on button "Preview" at bounding box center [710, 397] width 47 height 16
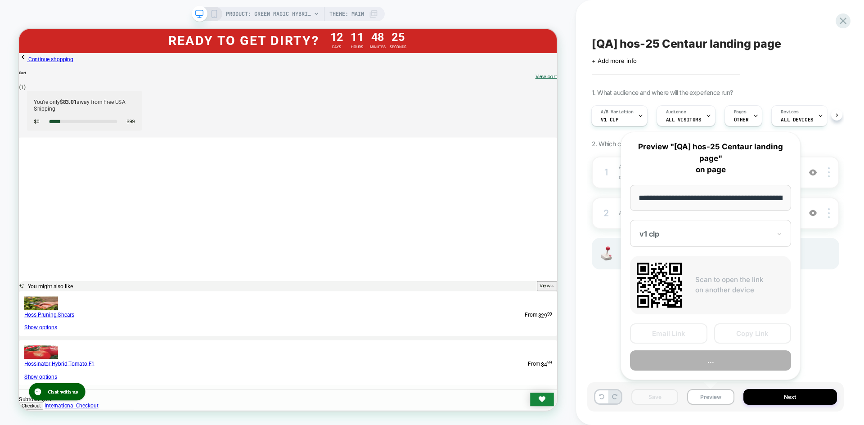
scroll to position [0, 119]
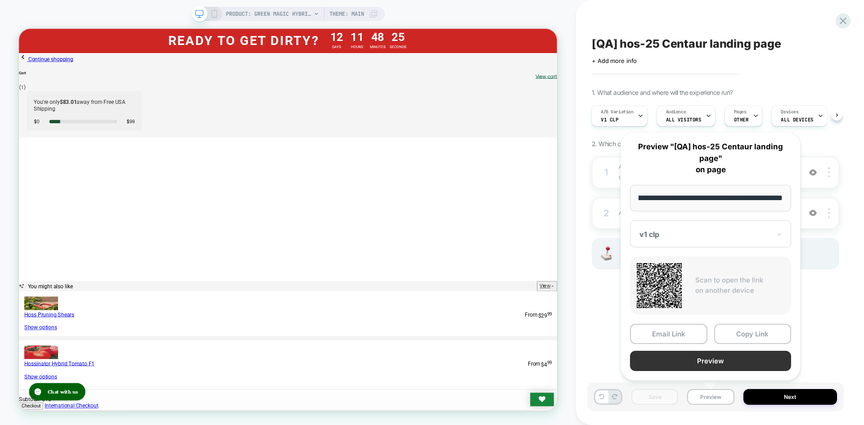
click at [749, 339] on button "Copy Link" at bounding box center [752, 334] width 77 height 20
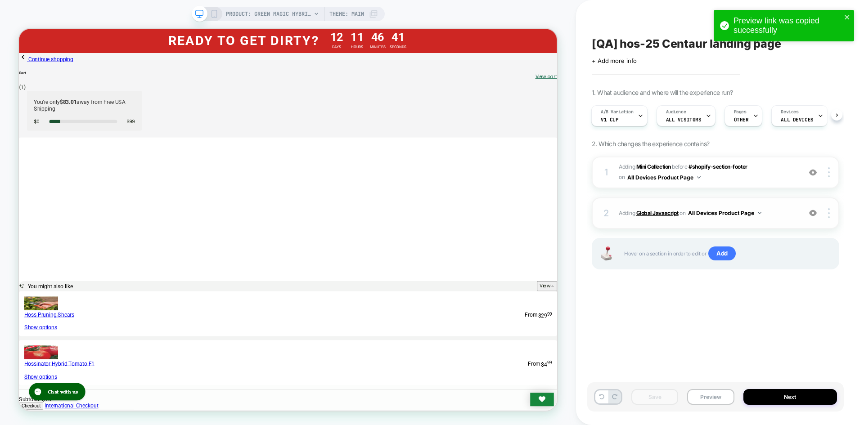
click at [645, 210] on b "Global Javascript" at bounding box center [657, 213] width 42 height 7
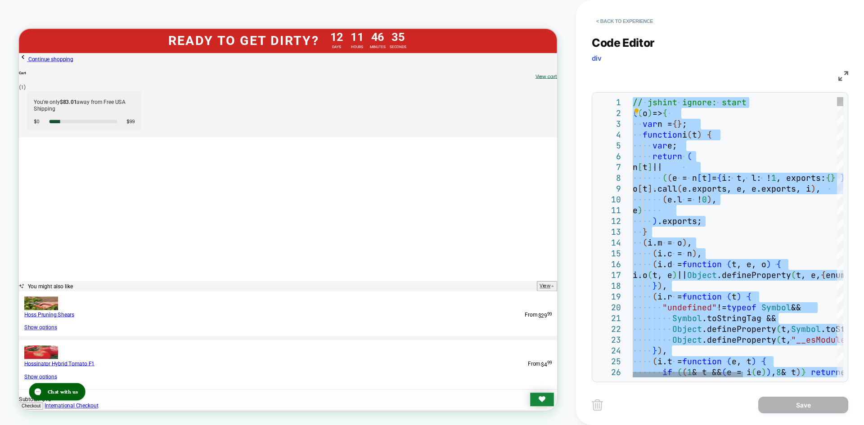
type textarea "**********"
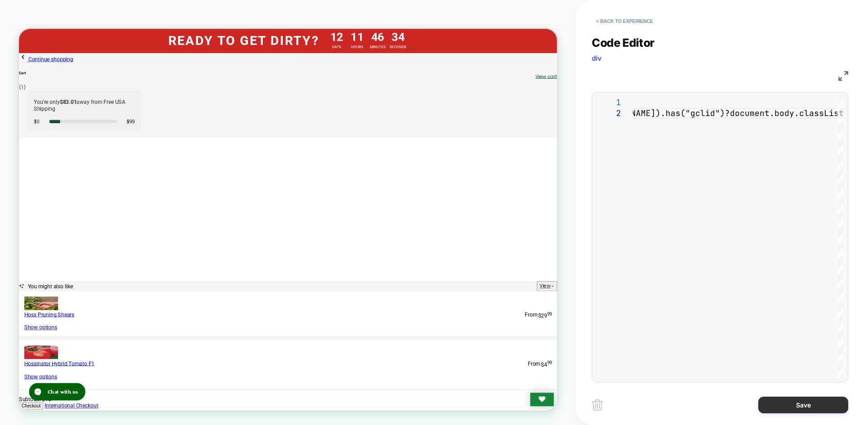
click at [791, 403] on button "Save" at bounding box center [803, 405] width 90 height 17
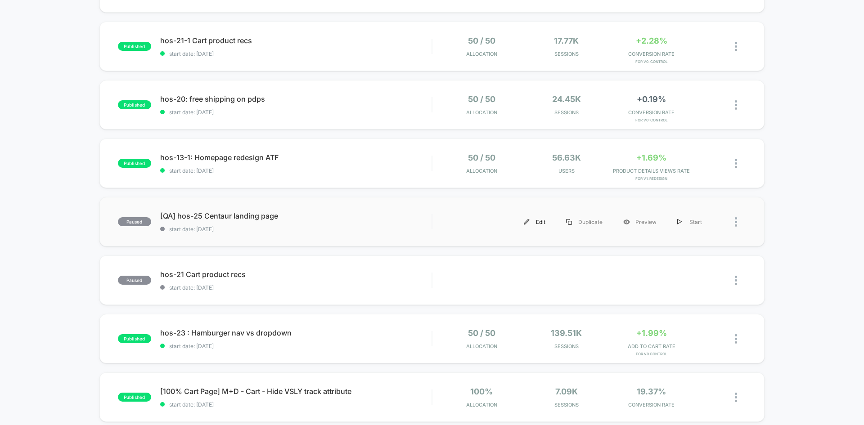
click at [535, 222] on div "Edit" at bounding box center [534, 222] width 42 height 20
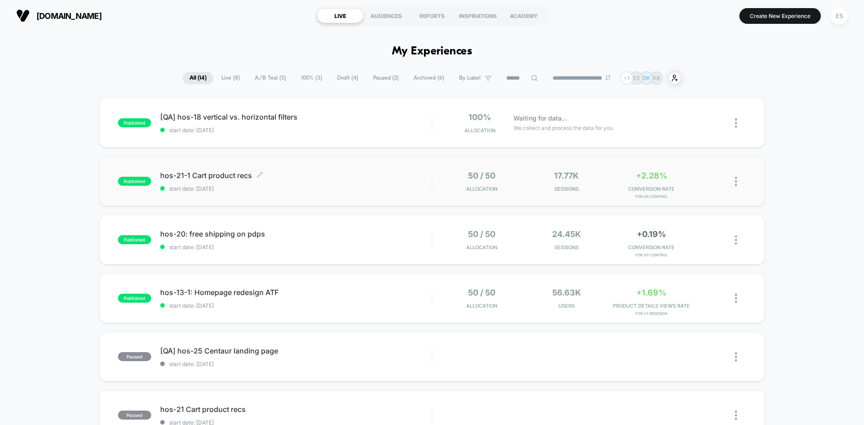
scroll to position [135, 0]
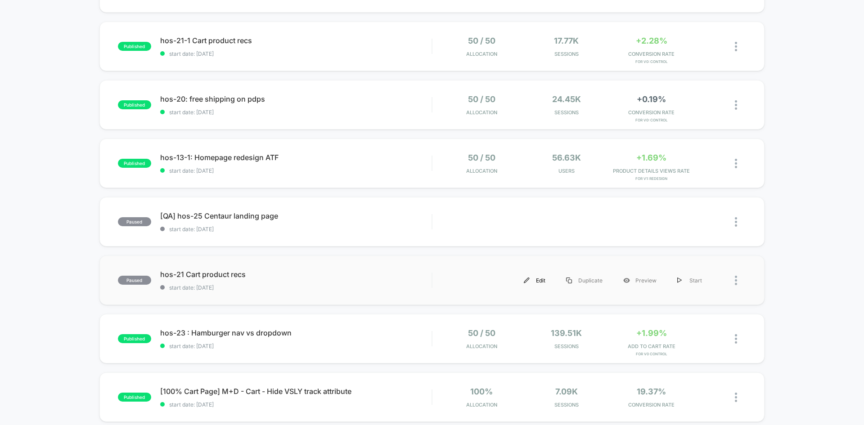
click at [527, 280] on img at bounding box center [527, 281] width 6 height 6
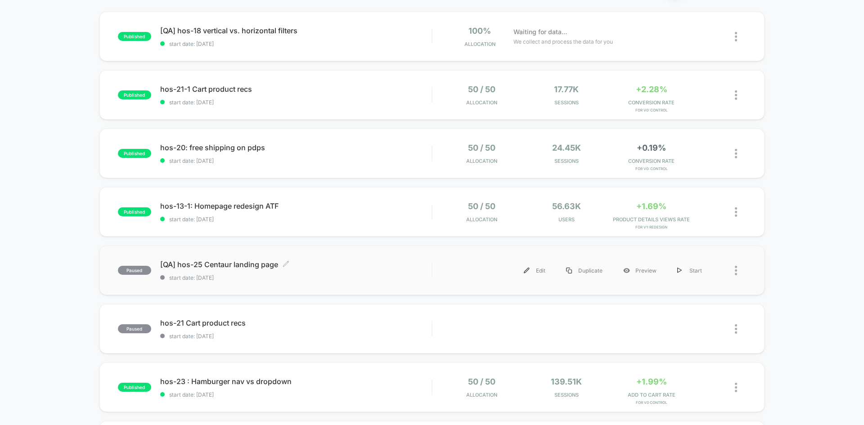
scroll to position [90, 0]
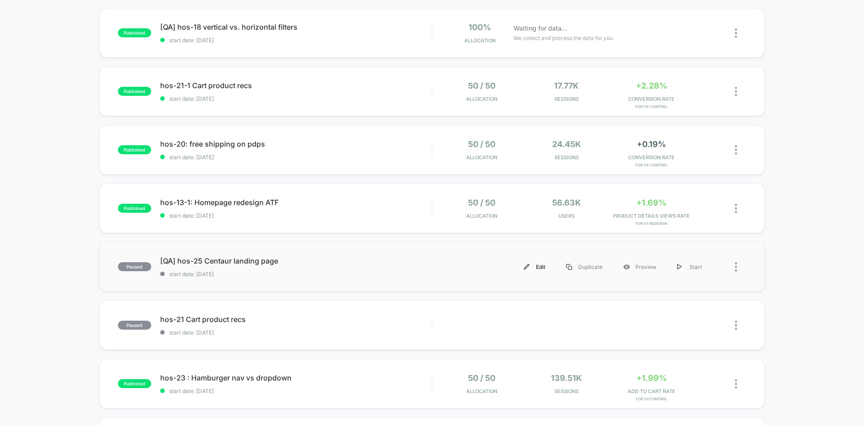
click at [540, 266] on div "Edit" at bounding box center [534, 267] width 42 height 20
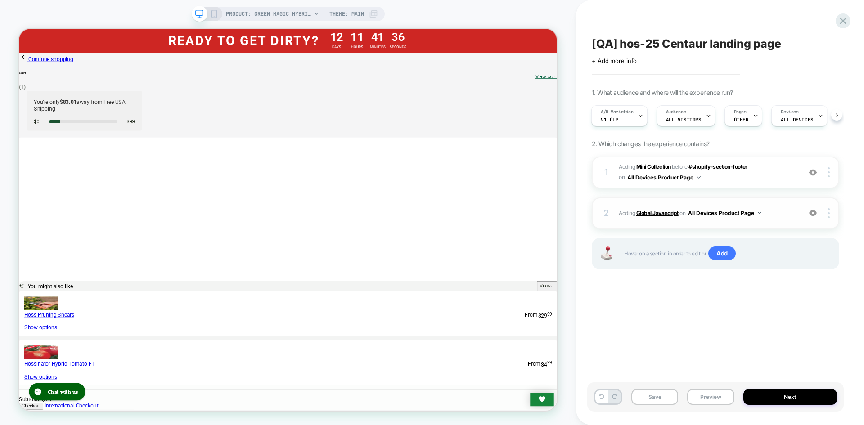
click at [664, 215] on b "Global Javascript" at bounding box center [657, 213] width 42 height 7
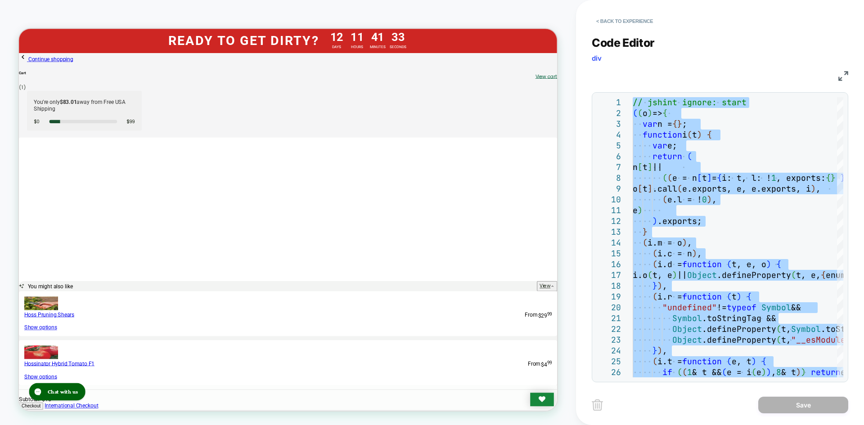
type textarea "**********"
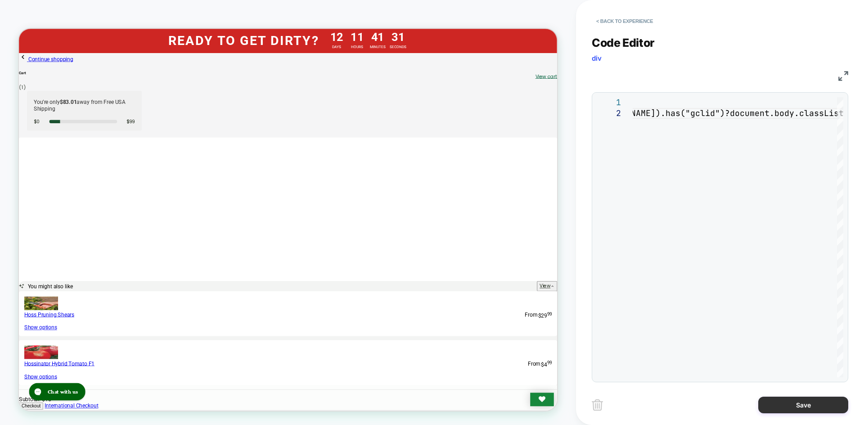
click at [817, 410] on button "Save" at bounding box center [803, 405] width 90 height 17
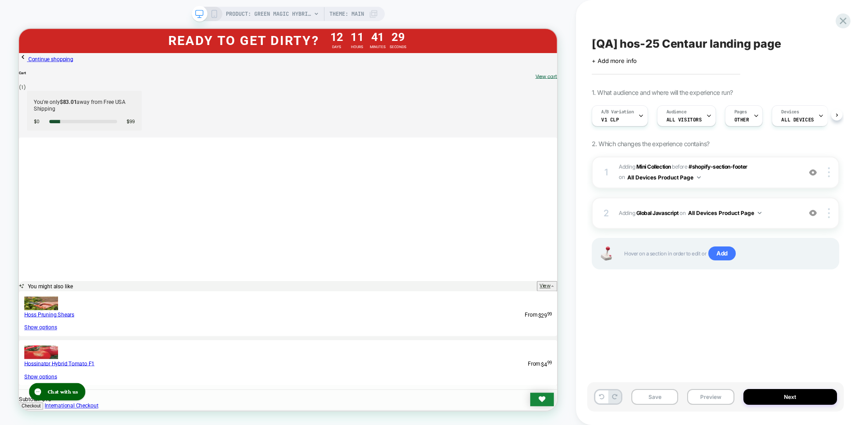
click at [646, 400] on button "Save" at bounding box center [654, 397] width 47 height 16
click at [697, 397] on button "Preview" at bounding box center [710, 397] width 47 height 16
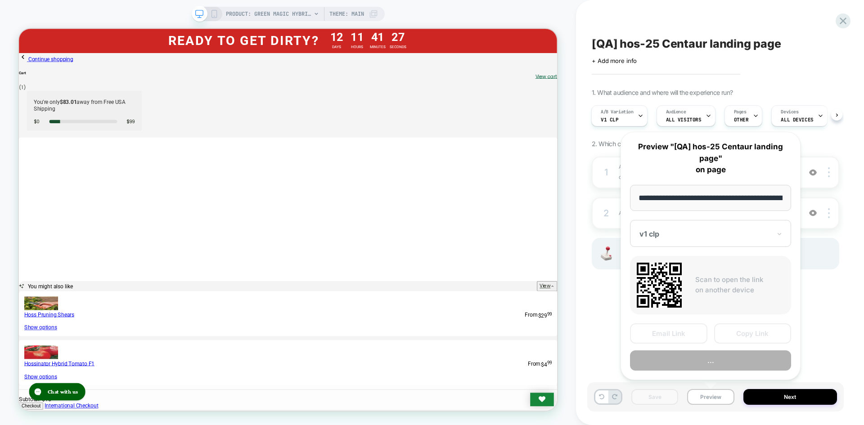
scroll to position [0, 119]
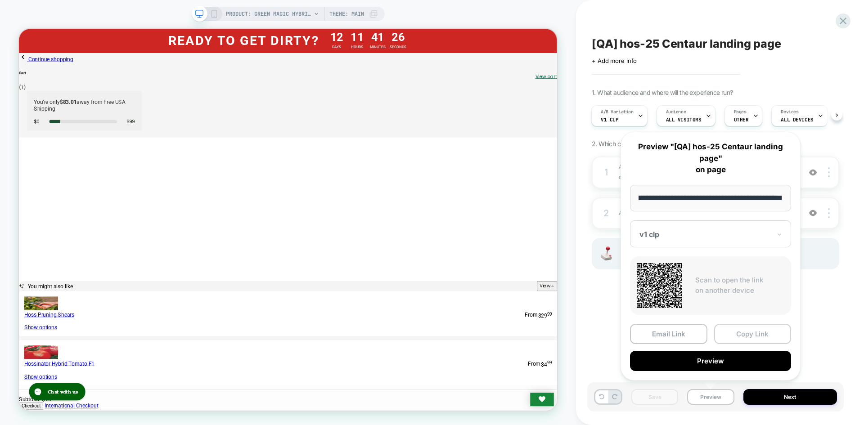
click at [744, 337] on button "Copy Link" at bounding box center [752, 334] width 77 height 20
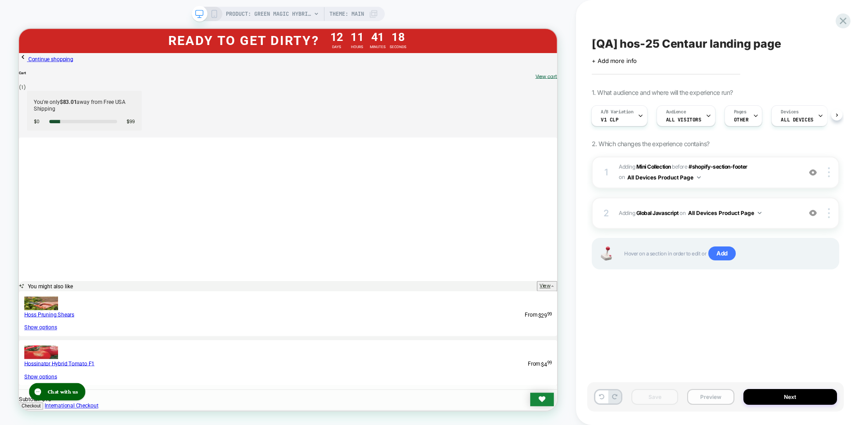
click at [733, 393] on button "Preview" at bounding box center [710, 397] width 47 height 16
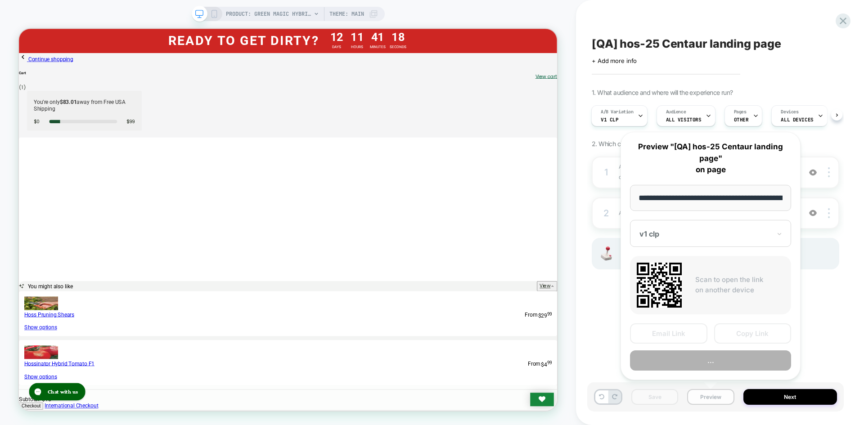
scroll to position [0, 119]
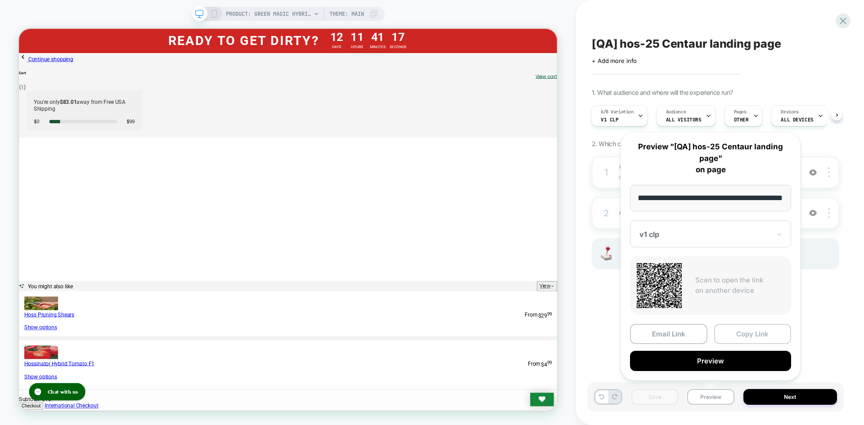
click at [743, 333] on button "Copy Link" at bounding box center [752, 334] width 77 height 20
